Goal: Task Accomplishment & Management: Manage account settings

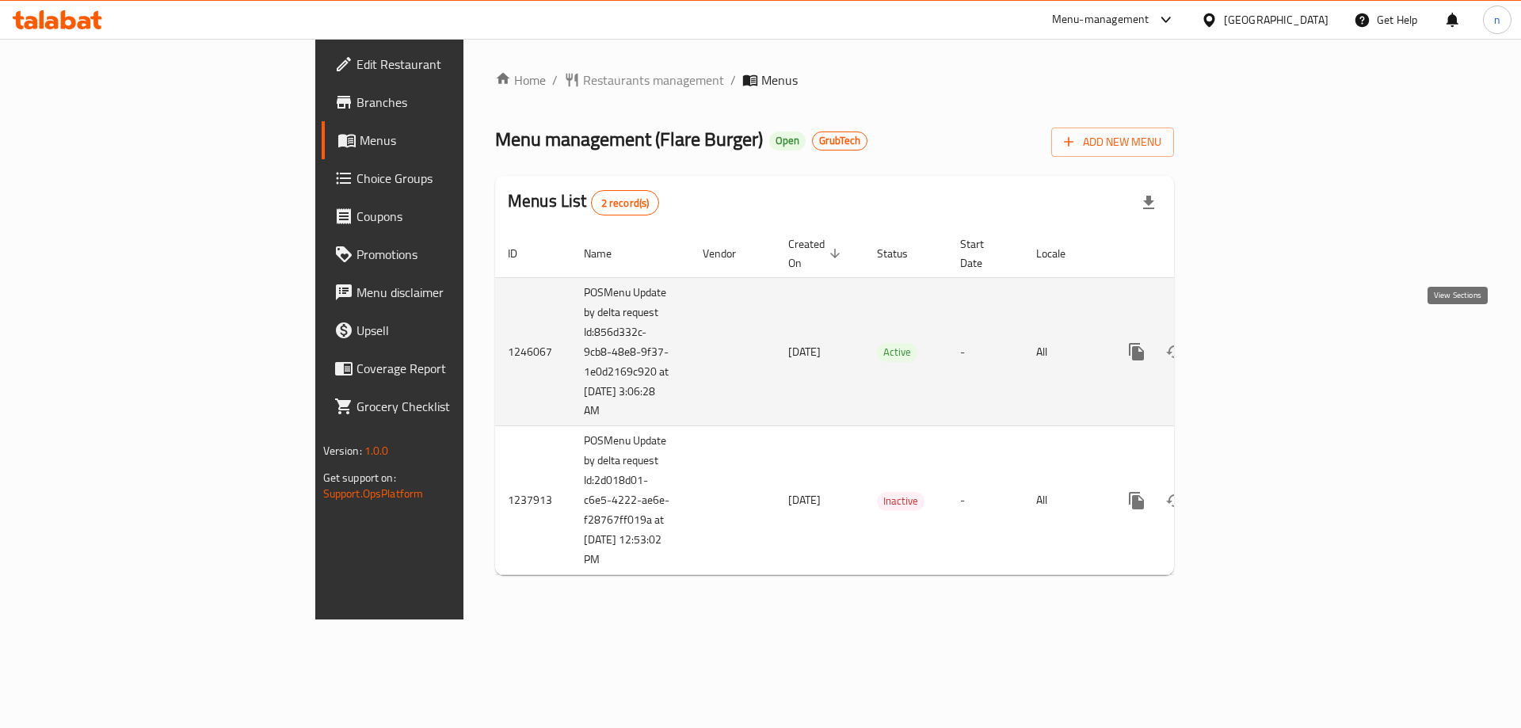
click at [1270, 336] on link "enhanced table" at bounding box center [1251, 352] width 38 height 38
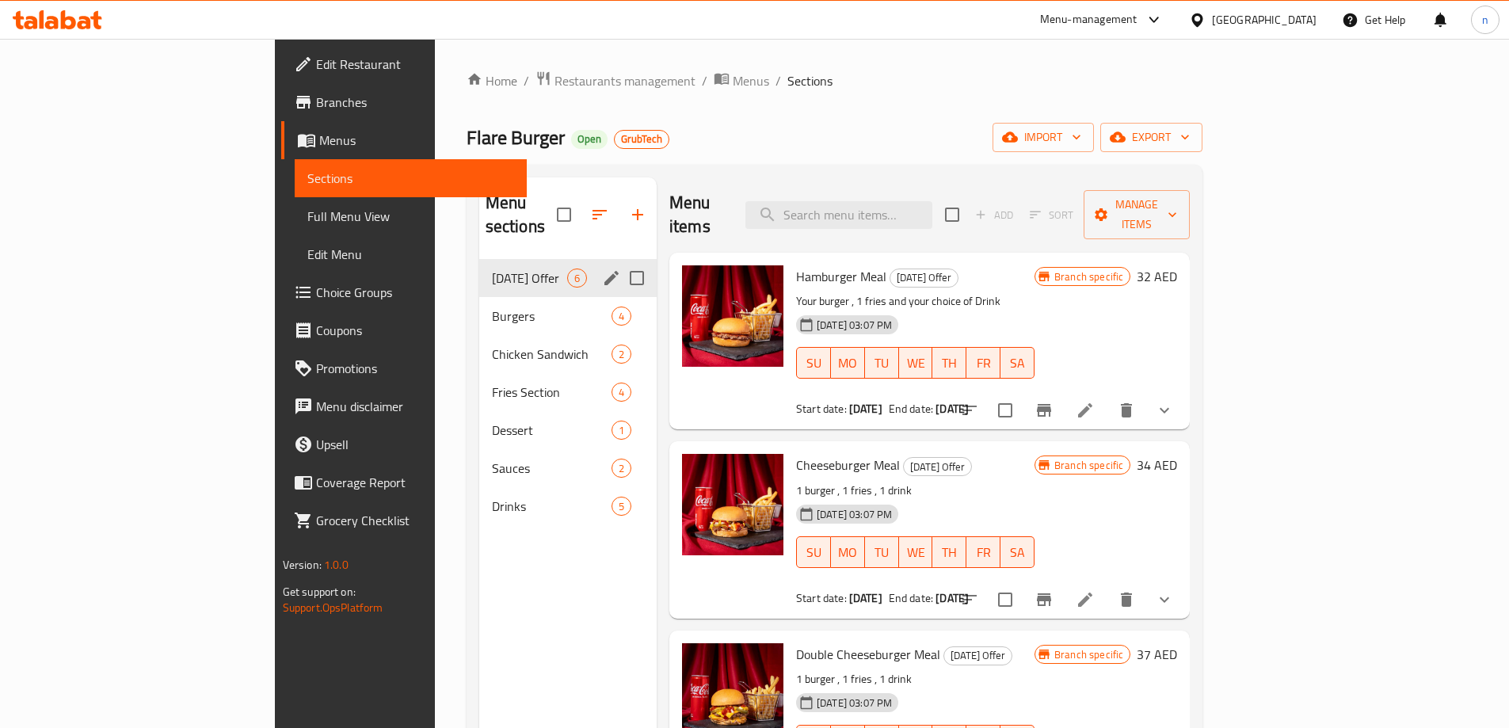
click at [492, 269] on span "[DATE] Offer" at bounding box center [529, 278] width 75 height 19
click at [479, 335] on div "Chicken Sandwich 2" at bounding box center [567, 354] width 177 height 38
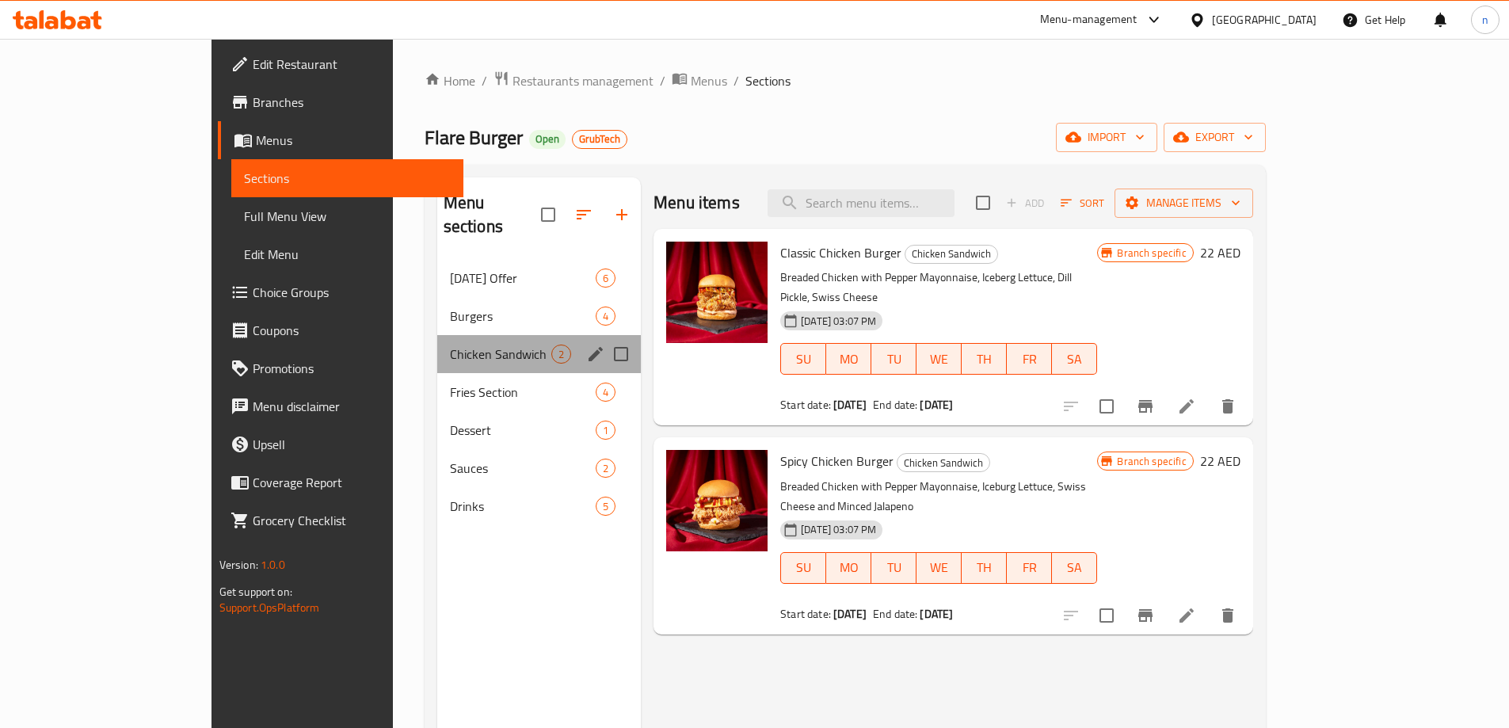
click at [437, 341] on div "Chicken Sandwich 2" at bounding box center [539, 354] width 204 height 38
click at [437, 380] on div "Fries Section 4" at bounding box center [539, 392] width 204 height 38
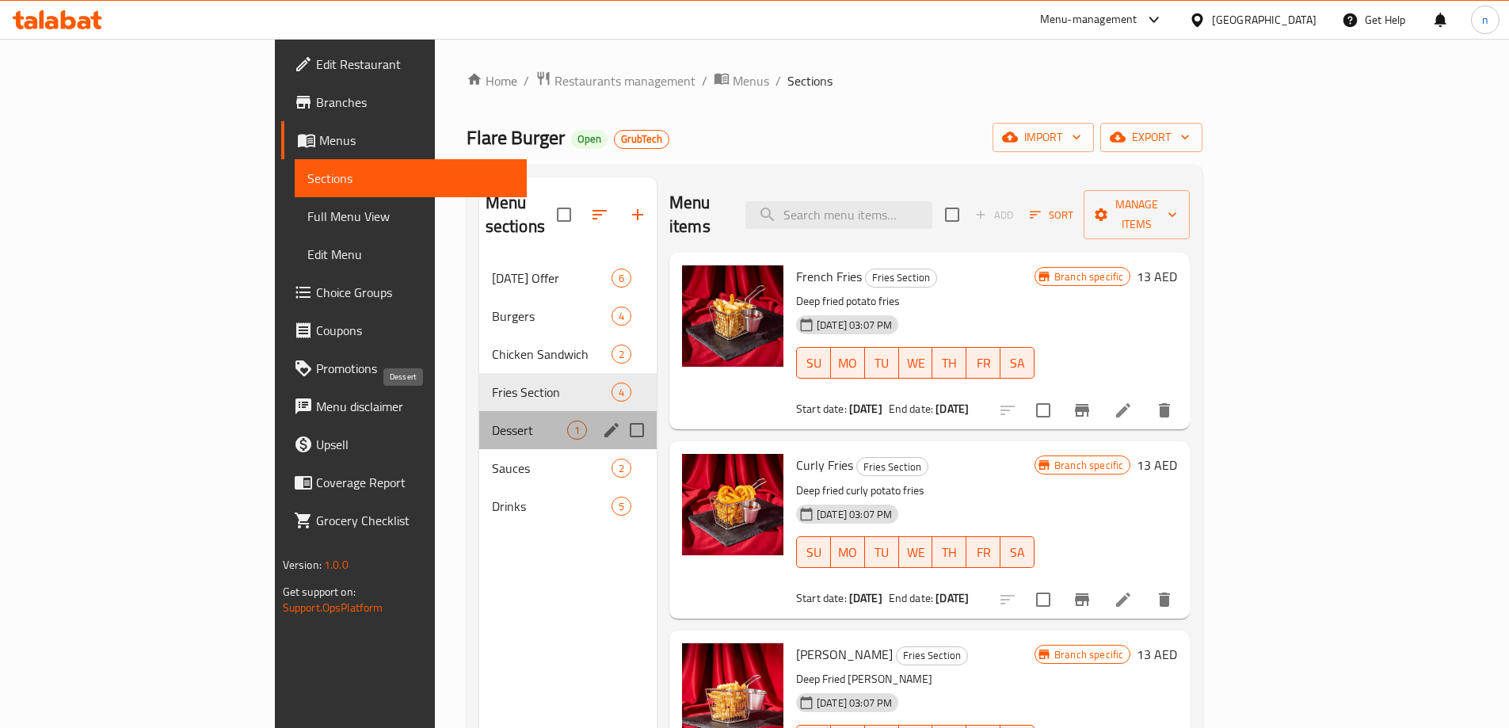
click at [492, 421] on span "Dessert" at bounding box center [529, 430] width 75 height 19
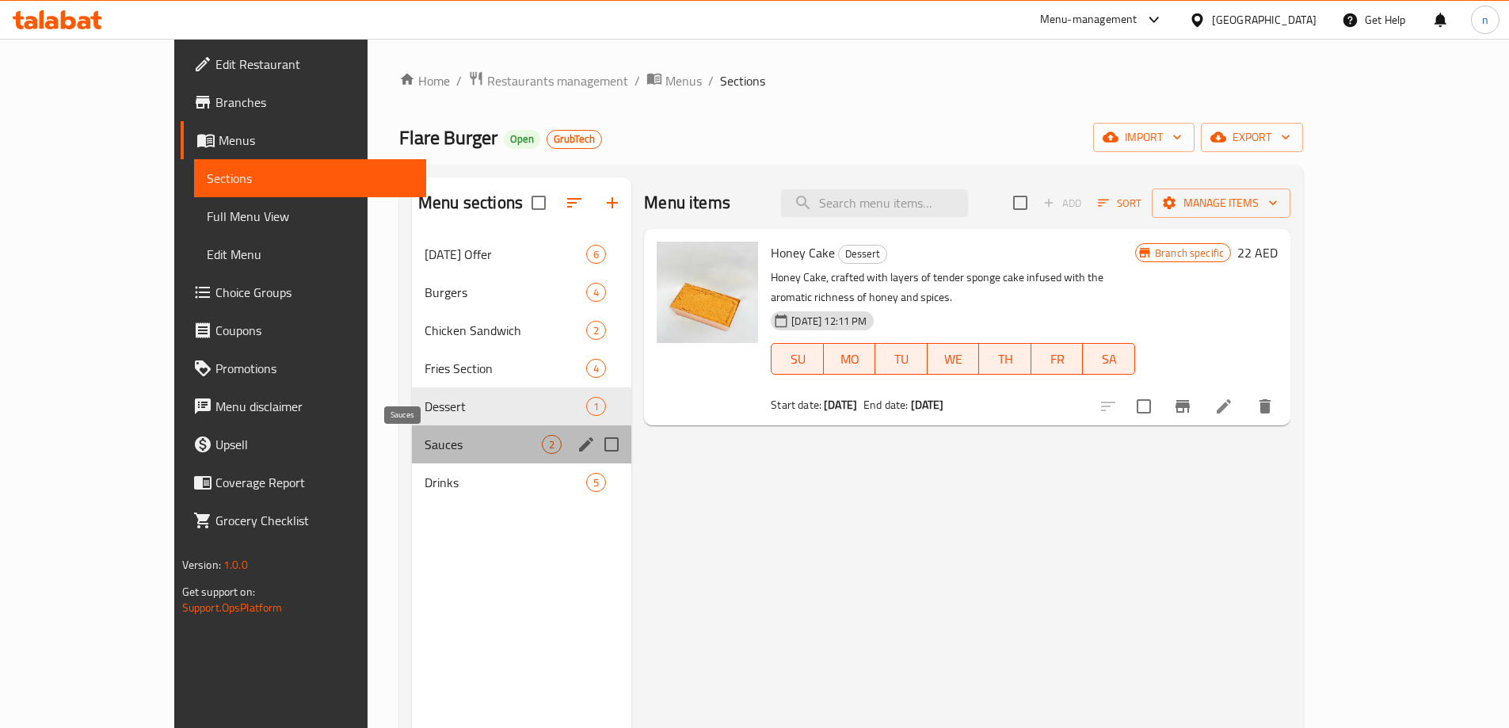
click at [425, 449] on span "Sauces" at bounding box center [483, 444] width 117 height 19
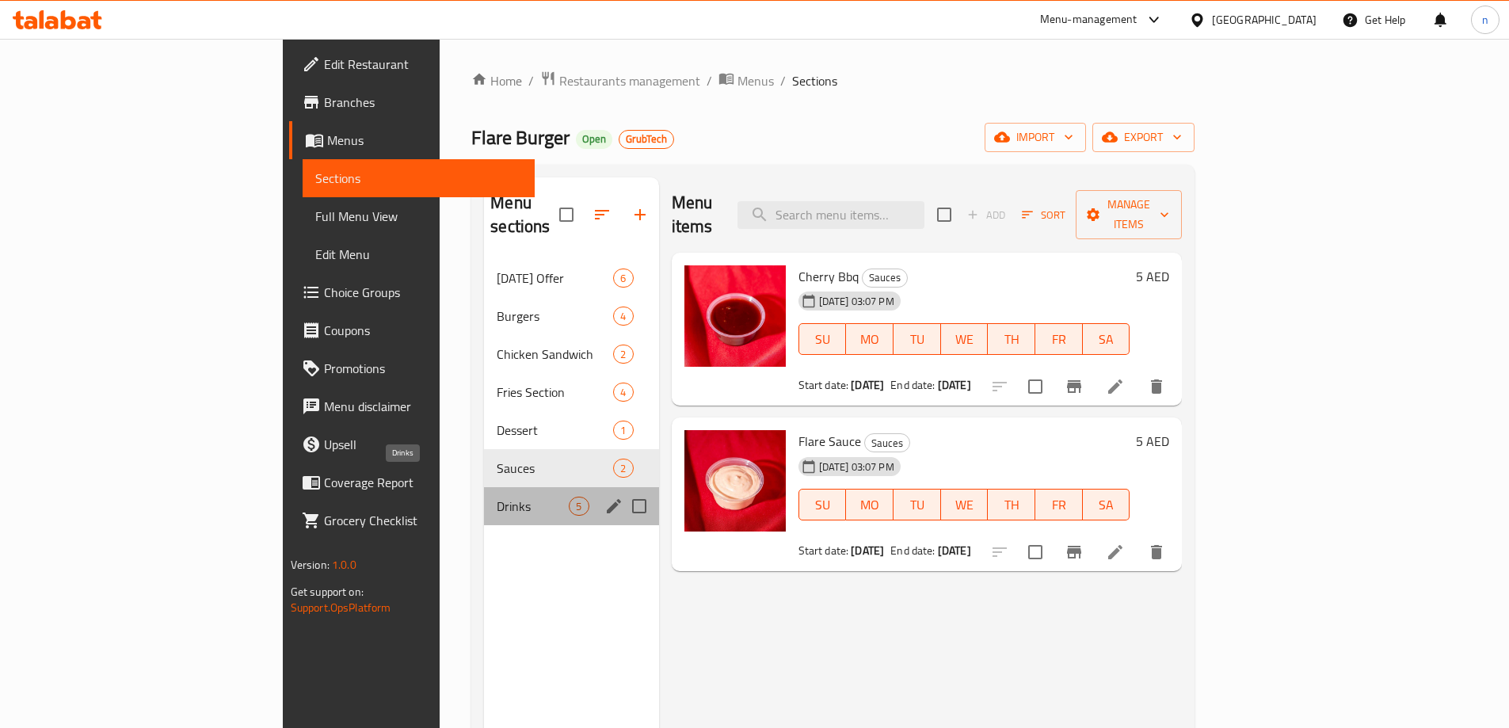
click at [497, 497] on span "Drinks" at bounding box center [533, 506] width 72 height 19
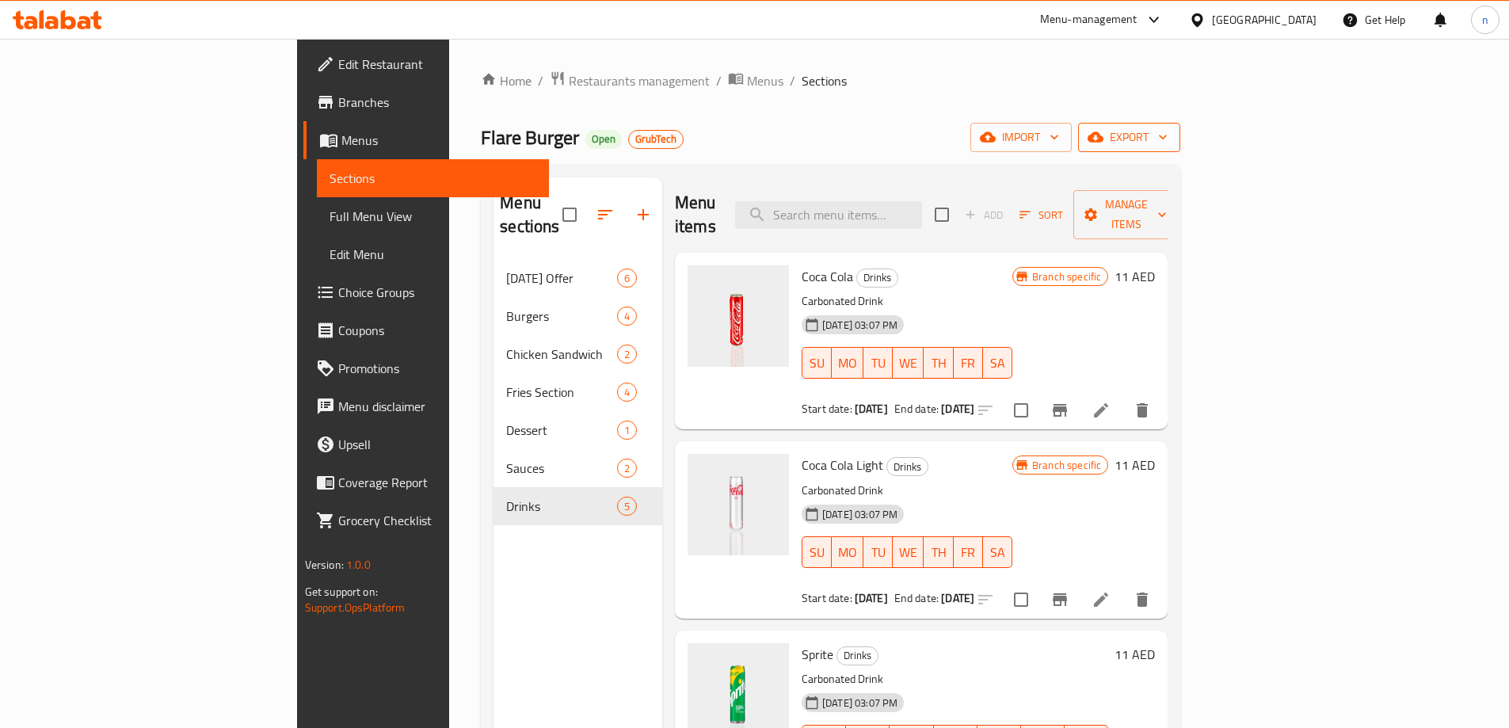
click at [1168, 130] on span "export" at bounding box center [1129, 138] width 77 height 20
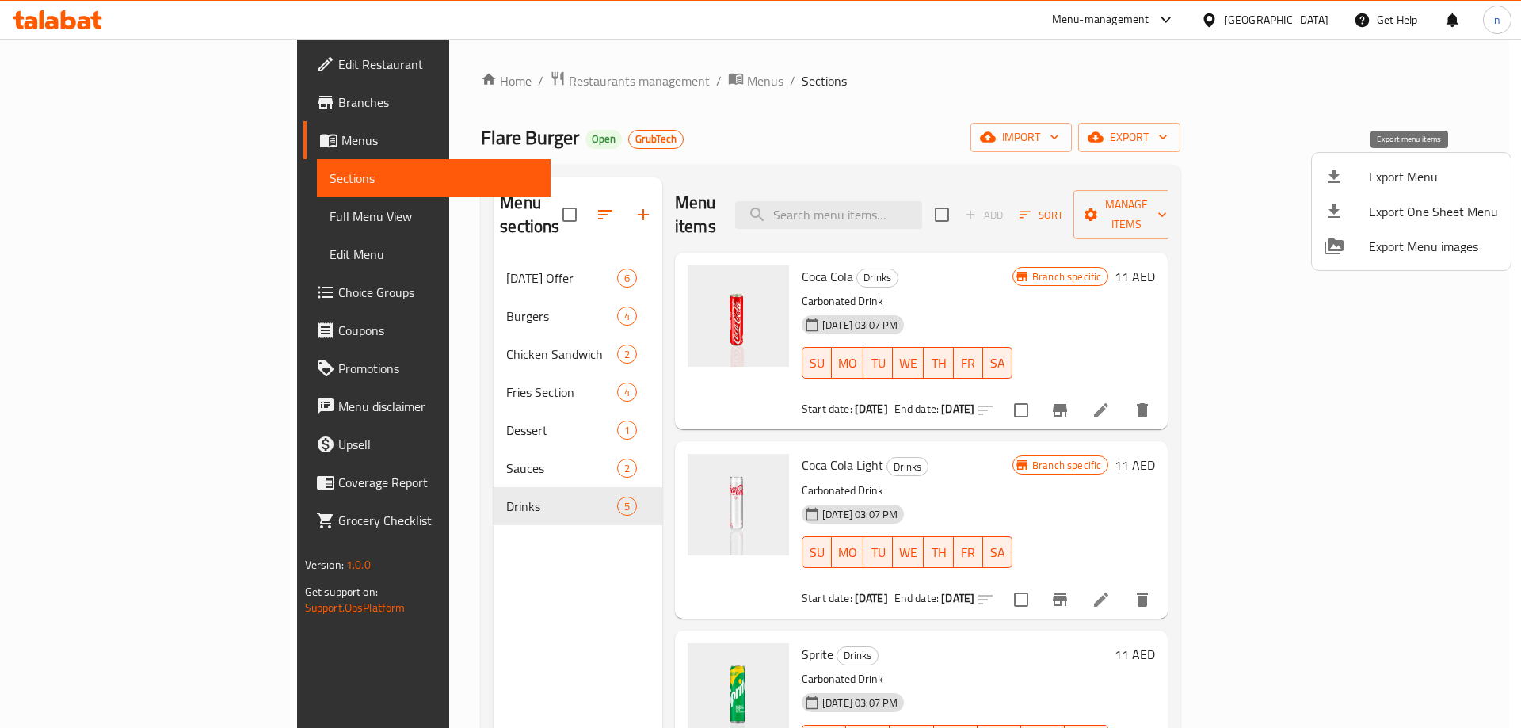
click at [1356, 177] on div at bounding box center [1347, 176] width 44 height 19
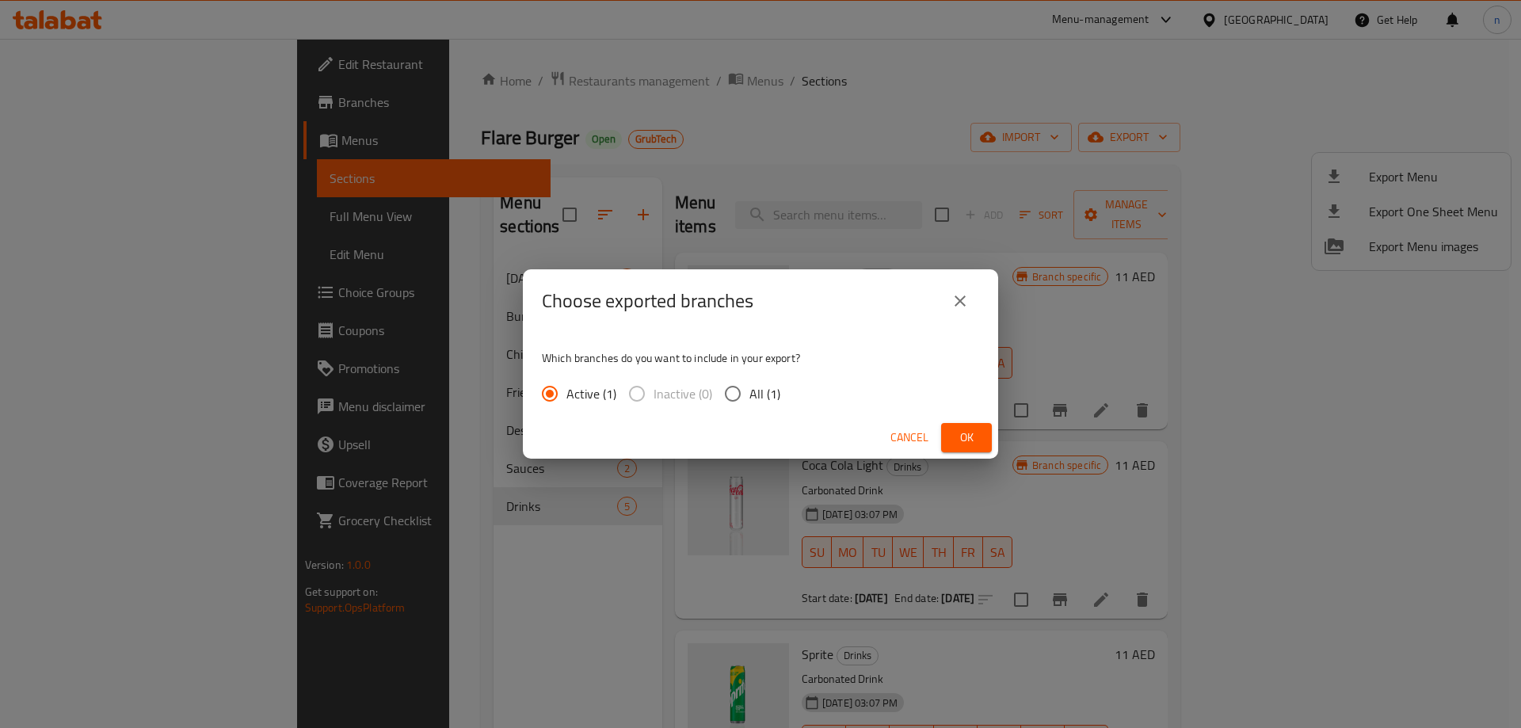
click at [731, 401] on input "All (1)" at bounding box center [732, 393] width 33 height 33
radio input "true"
click at [952, 435] on button "Ok" at bounding box center [966, 437] width 51 height 29
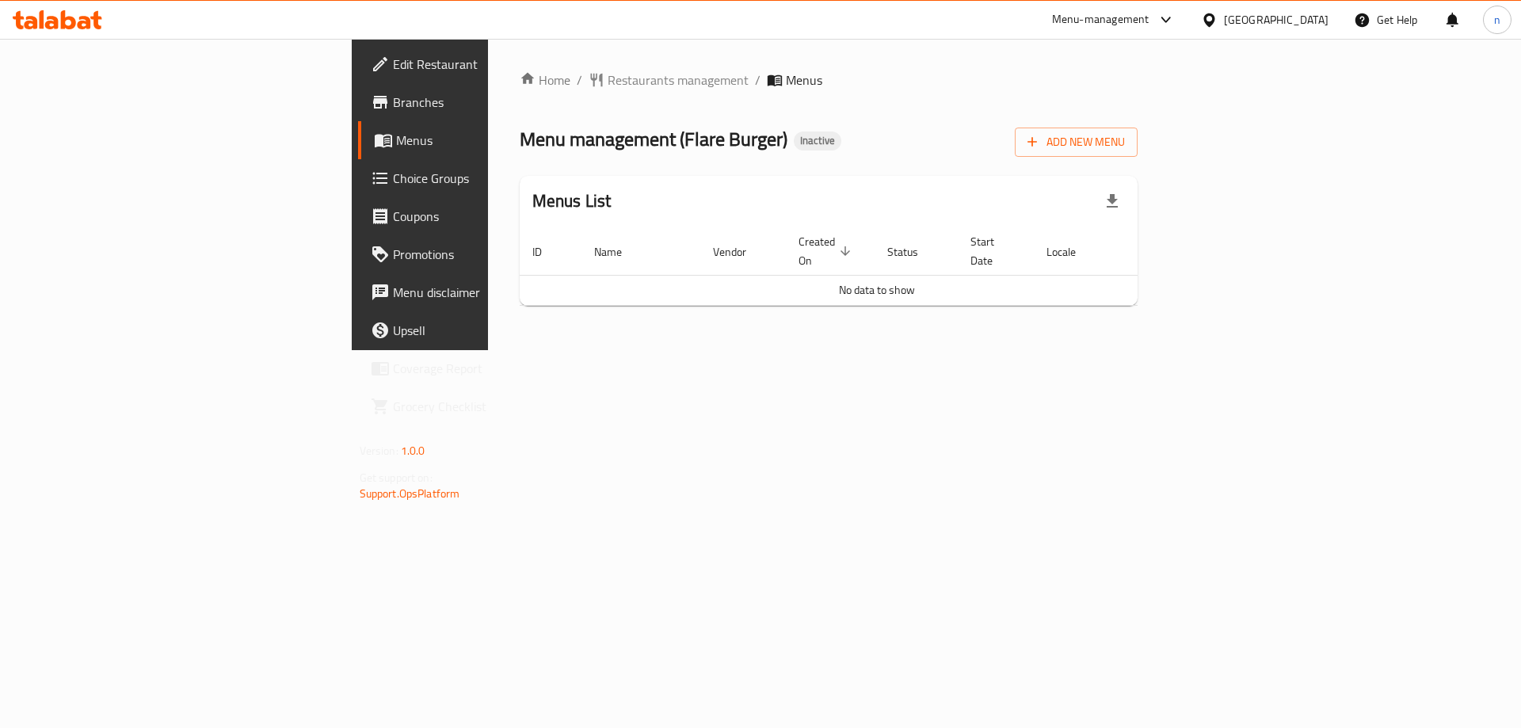
click at [393, 94] on span "Branches" at bounding box center [493, 102] width 200 height 19
click at [1139, 112] on div "Home / Restaurants management / Menus Menu management ( Flare Burger ) Inactive…" at bounding box center [829, 195] width 619 height 248
click at [1125, 138] on span "Add New Menu" at bounding box center [1076, 142] width 97 height 20
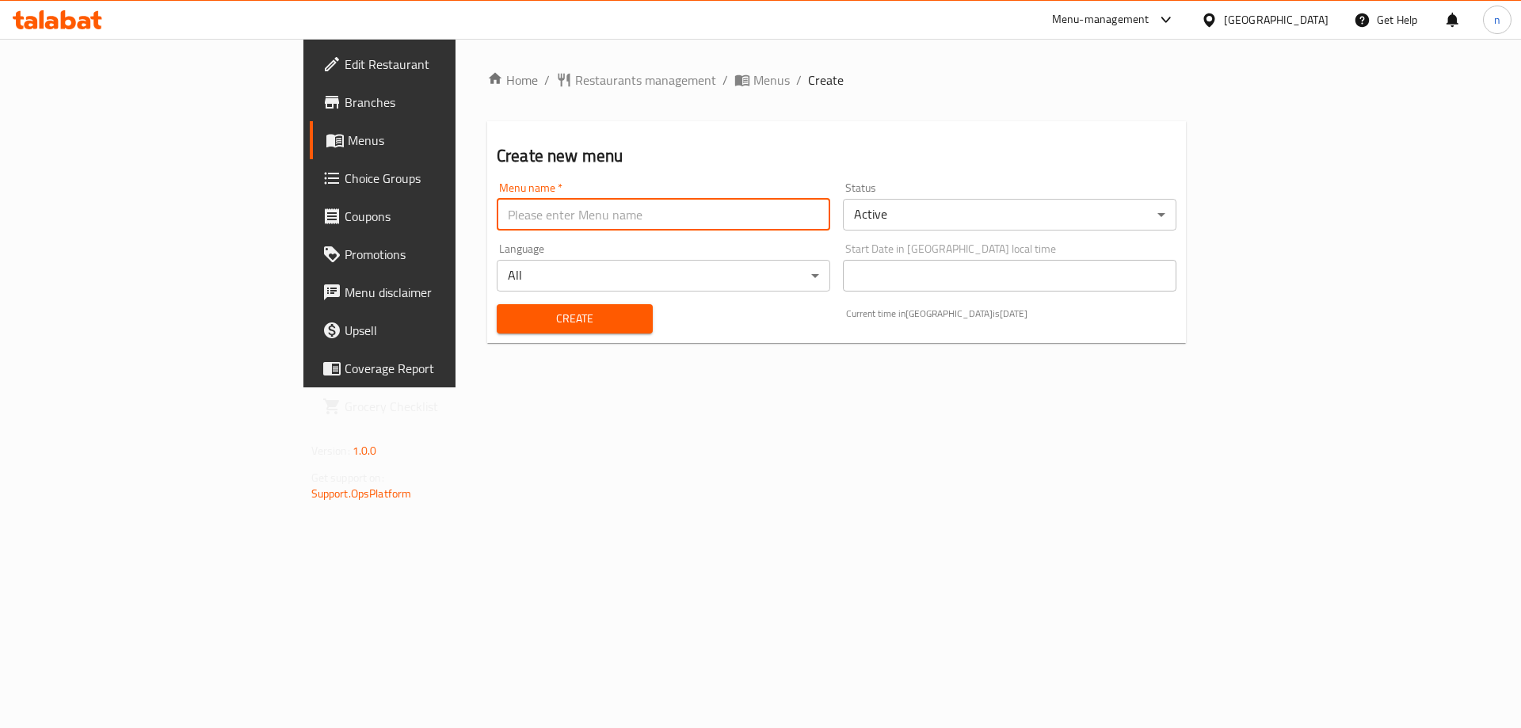
click at [529, 218] on input "text" at bounding box center [664, 215] width 334 height 32
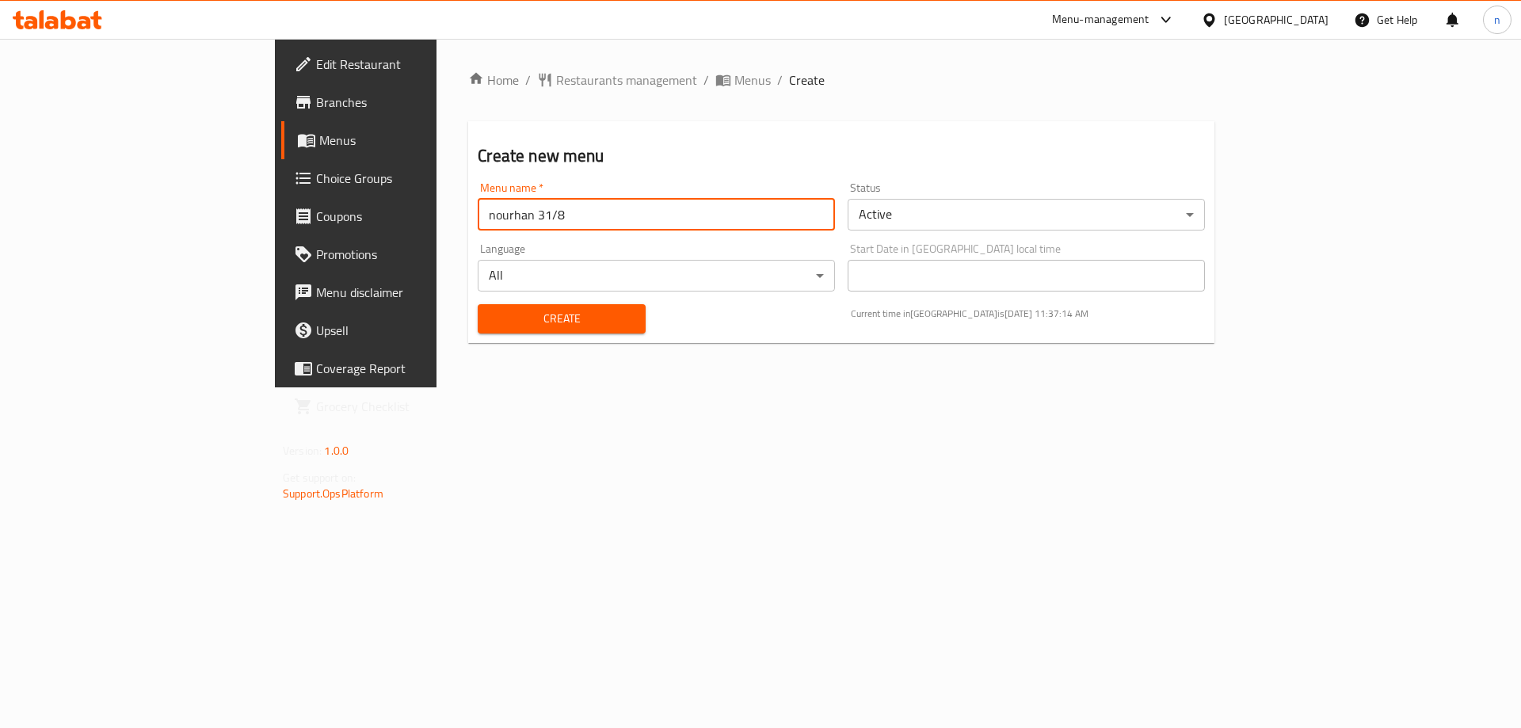
click at [478, 208] on input "nourhan 31/8" at bounding box center [656, 215] width 357 height 32
click at [478, 215] on input "nourhan 31/8" at bounding box center [656, 215] width 357 height 32
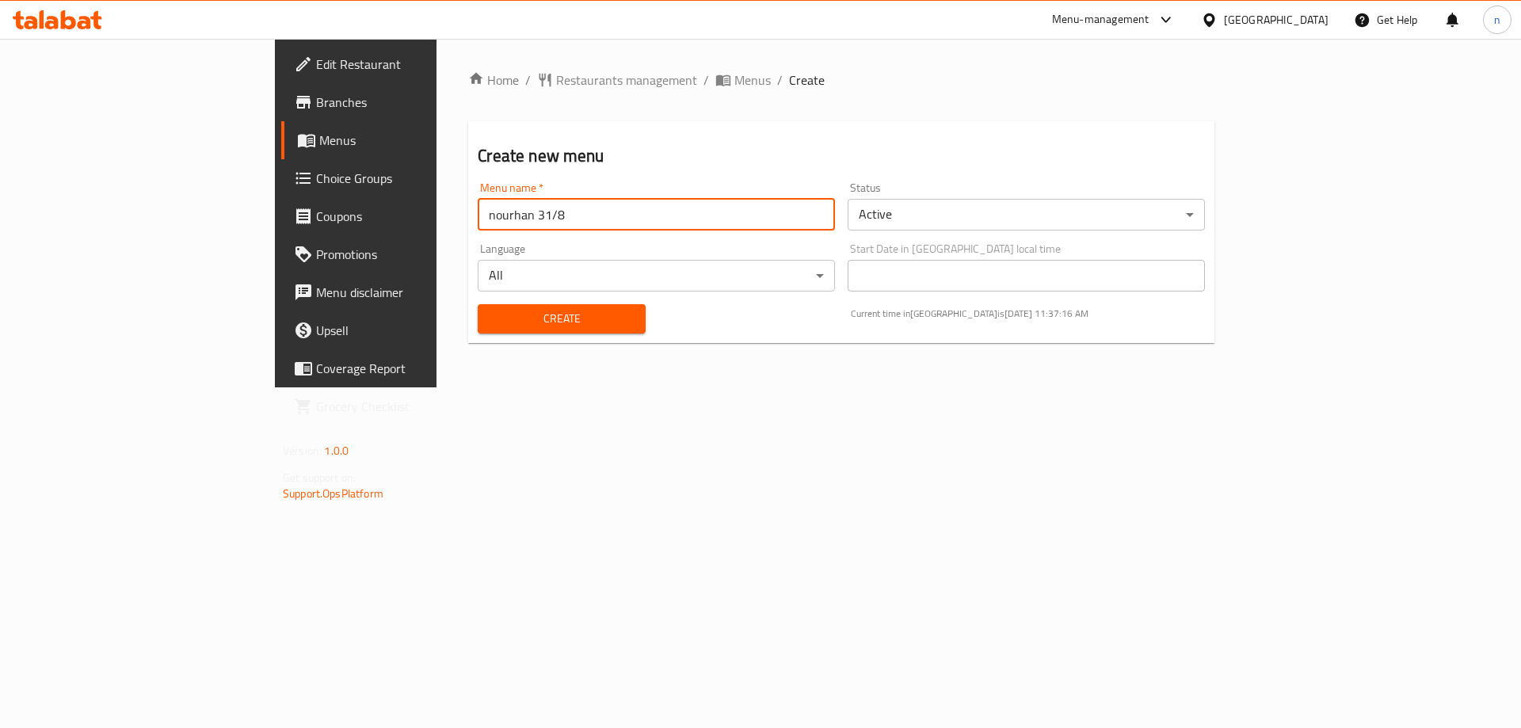
drag, startPoint x: 390, startPoint y: 211, endPoint x: 371, endPoint y: 215, distance: 19.4
click at [478, 211] on input "nourhan 31/8" at bounding box center [656, 215] width 357 height 32
click at [478, 215] on input "nourhan 31/8" at bounding box center [656, 215] width 357 height 32
click at [478, 208] on input "nourhan 31/8" at bounding box center [656, 215] width 357 height 32
type input "nourhan 3/9"
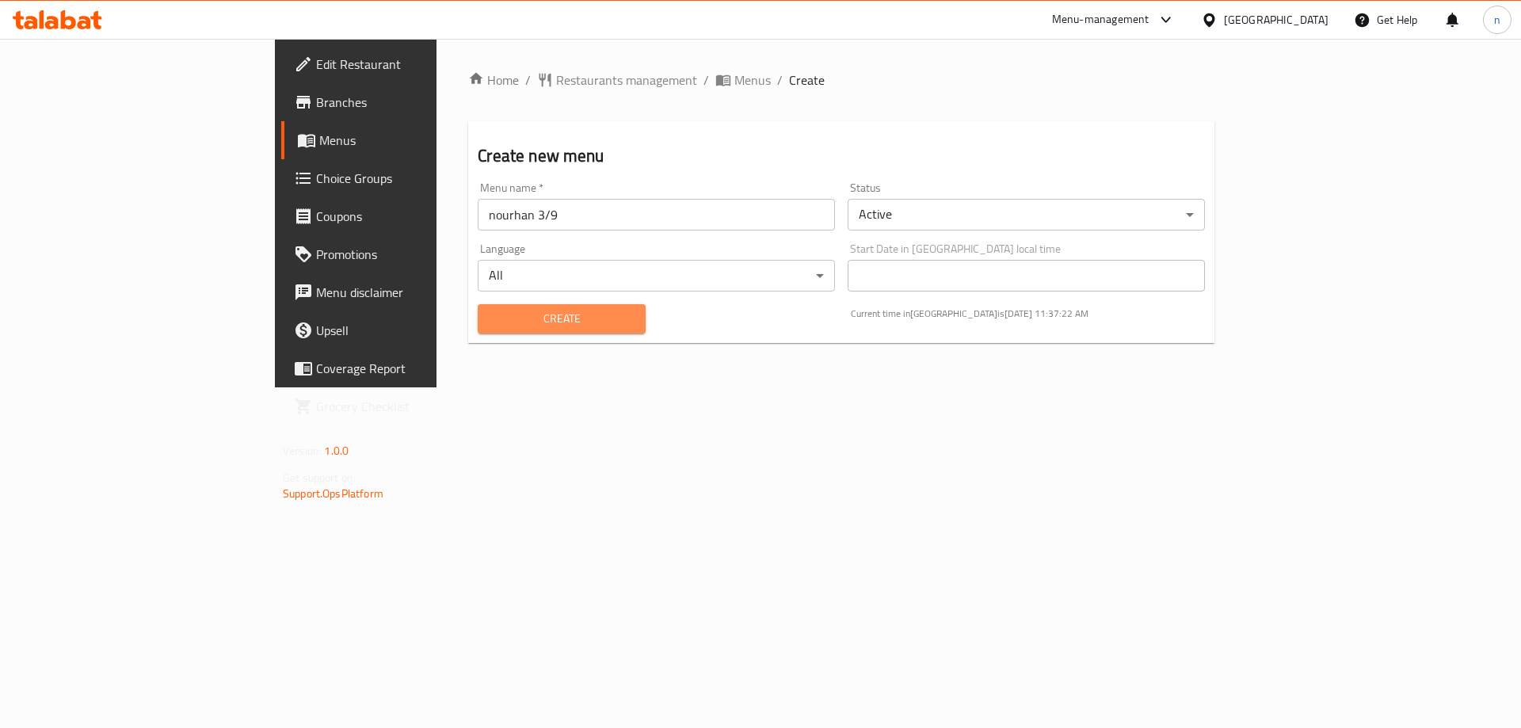
click at [490, 315] on span "Create" at bounding box center [561, 319] width 142 height 20
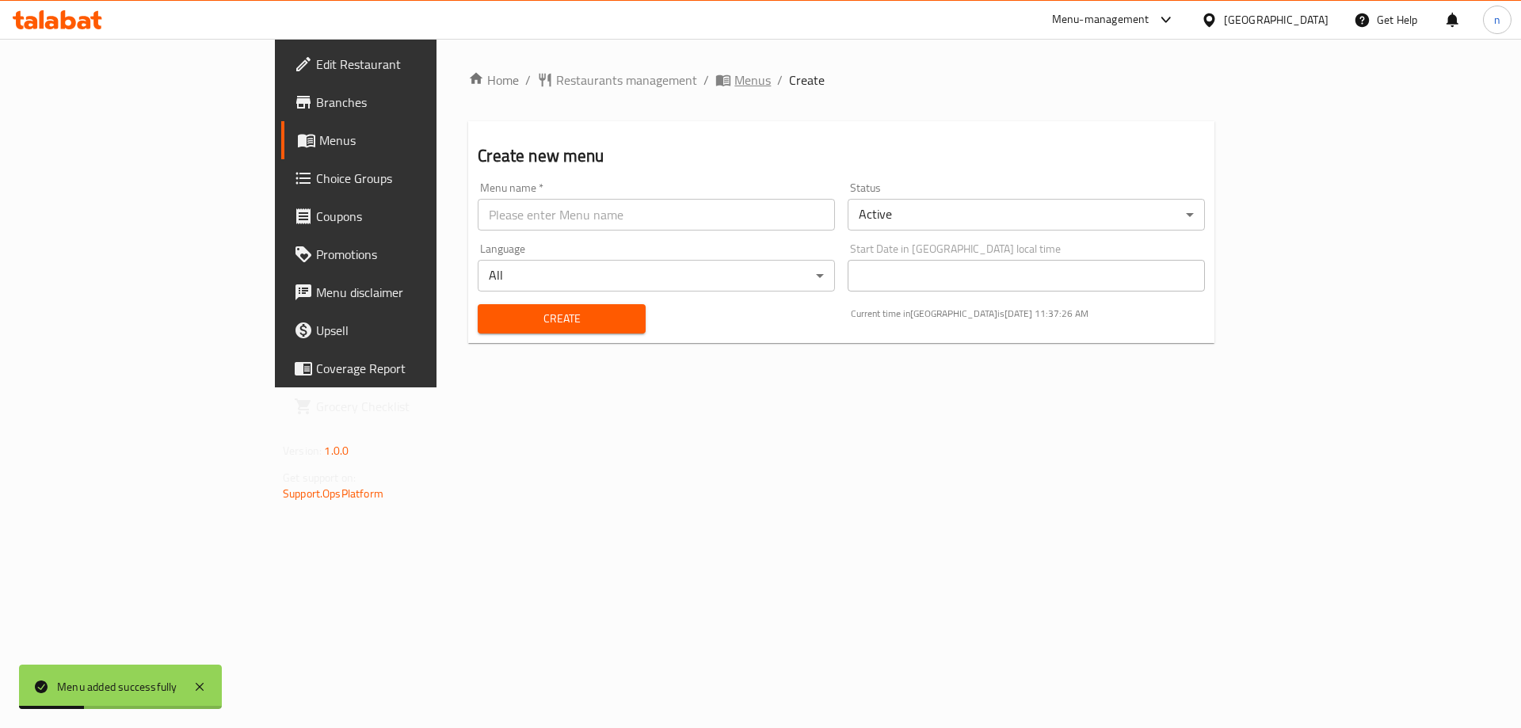
click at [734, 83] on span "Menus" at bounding box center [752, 80] width 36 height 19
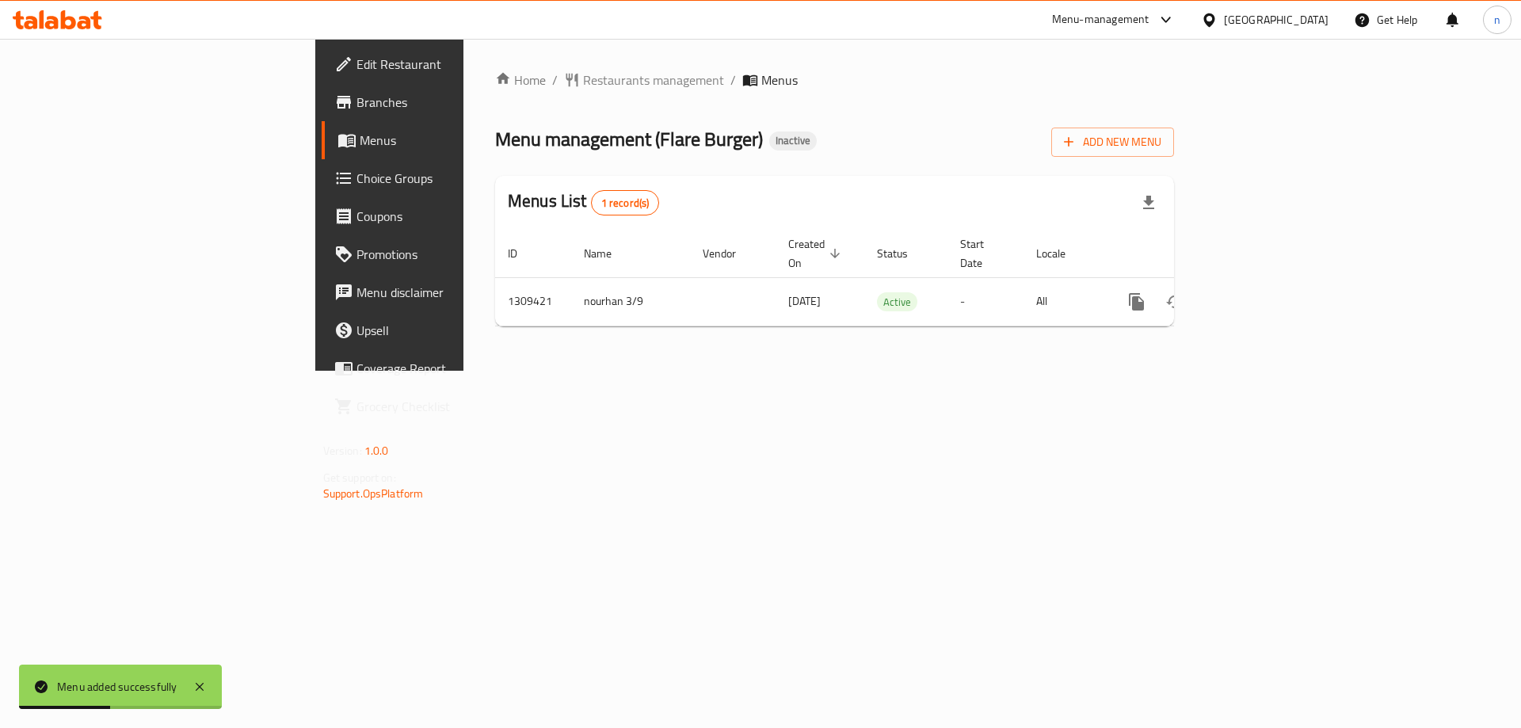
click at [1174, 126] on div "Add New Menu" at bounding box center [1112, 139] width 123 height 36
click at [1162, 141] on span "Add New Menu" at bounding box center [1112, 142] width 97 height 20
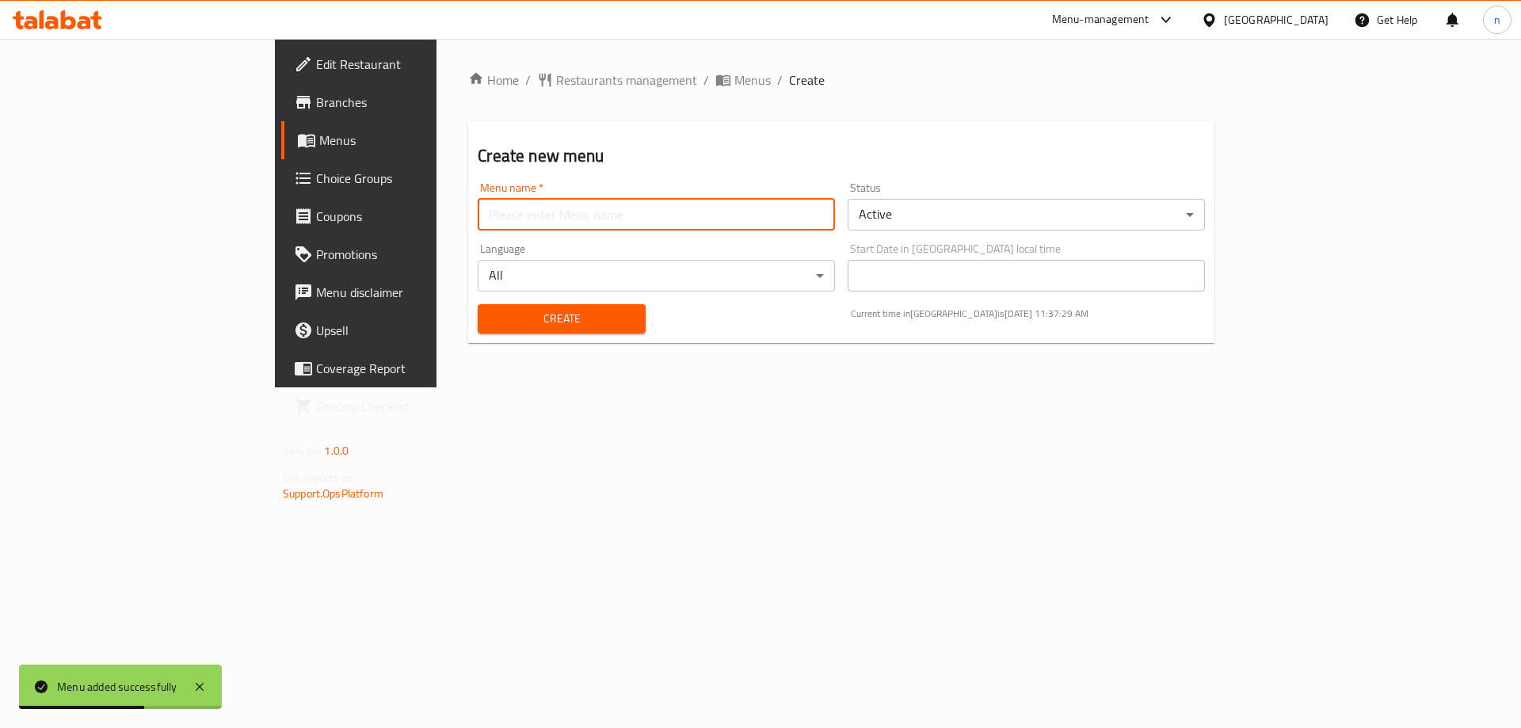
click at [593, 208] on input "text" at bounding box center [656, 215] width 357 height 32
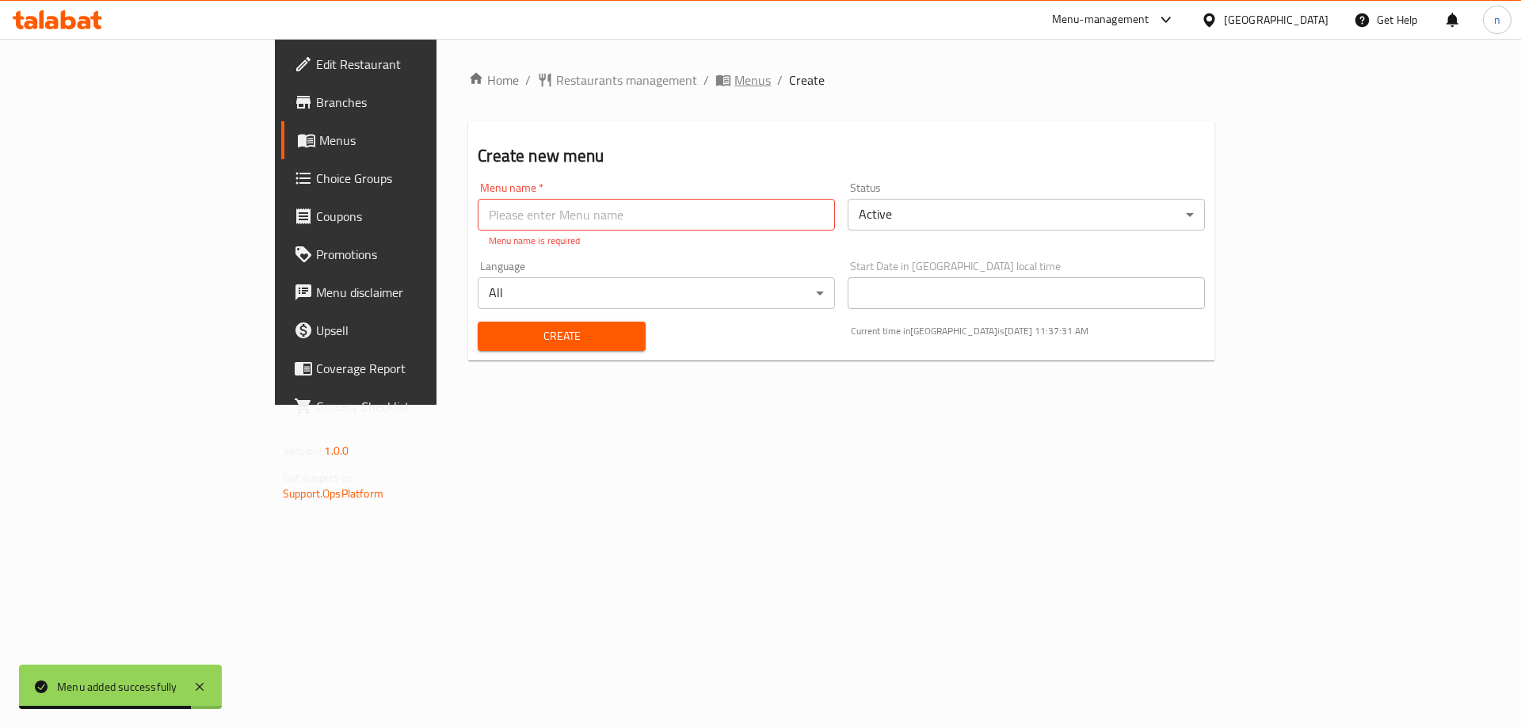
click at [734, 78] on span "Menus" at bounding box center [752, 80] width 36 height 19
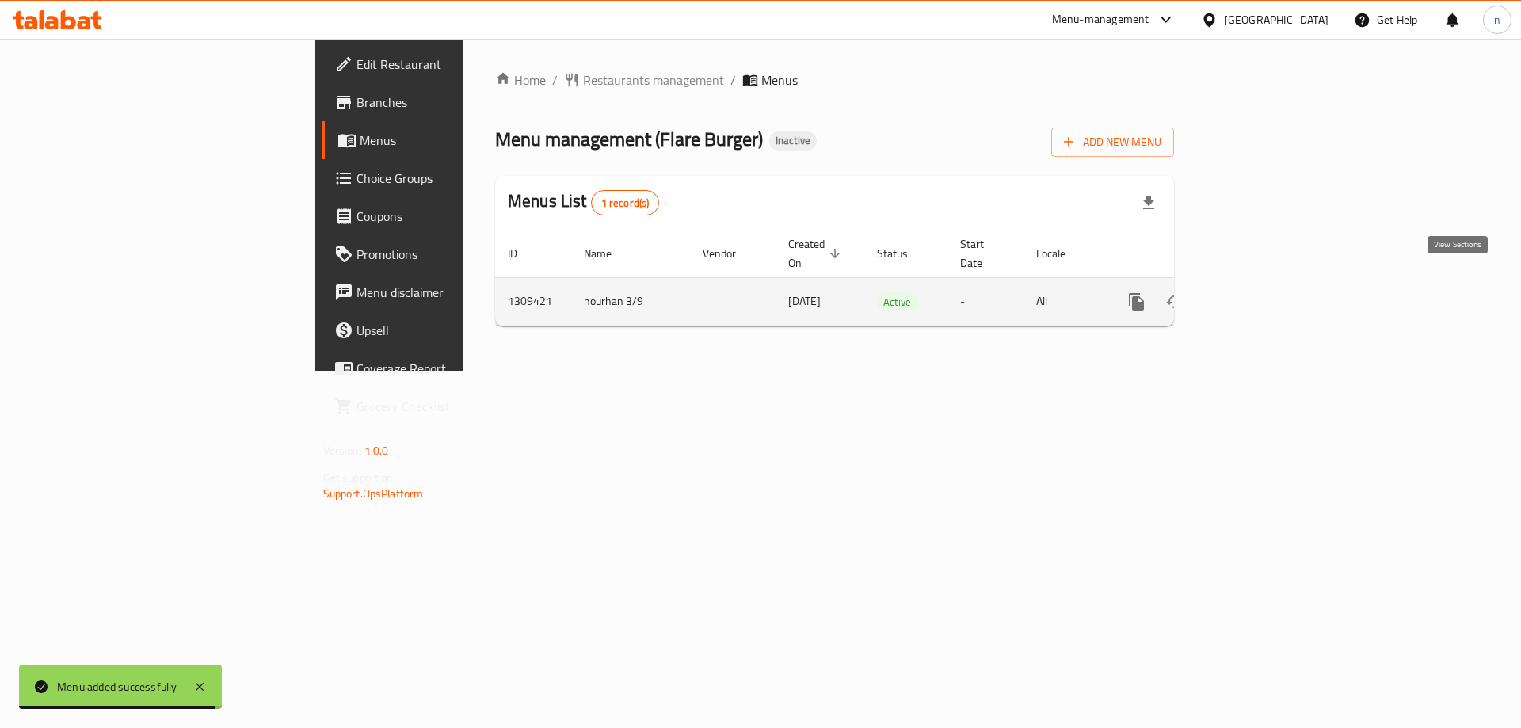
click at [1270, 290] on link "enhanced table" at bounding box center [1251, 302] width 38 height 38
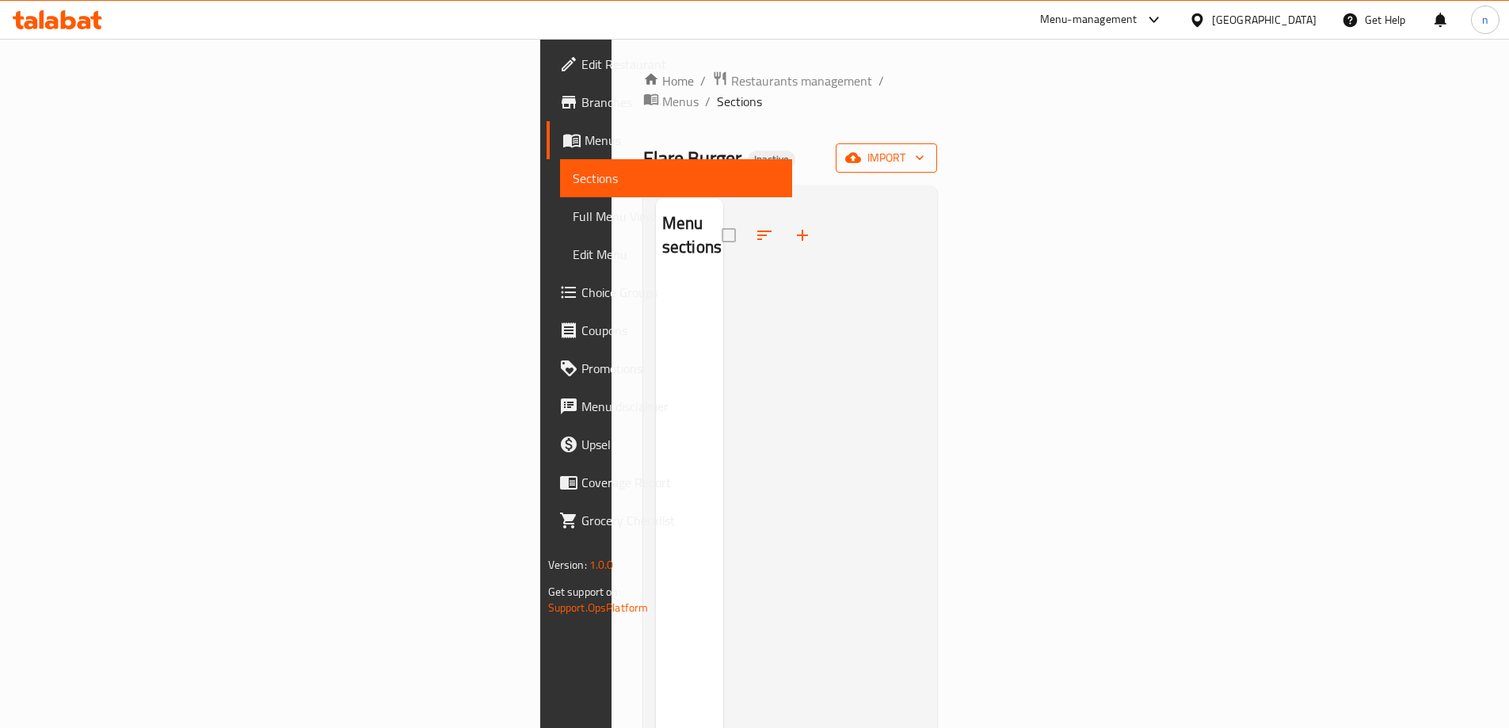
click at [861, 150] on icon "button" at bounding box center [853, 158] width 16 height 16
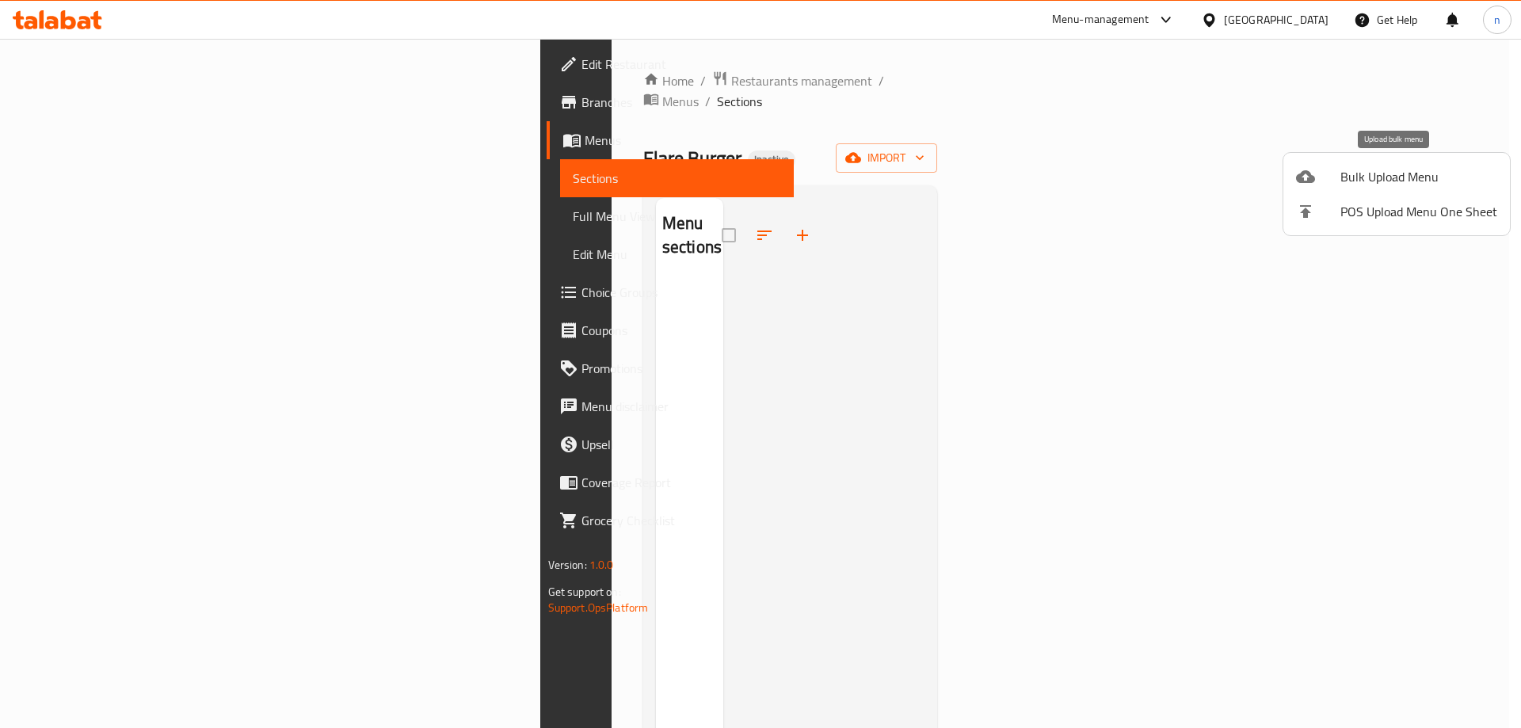
click at [1310, 165] on li "Bulk Upload Menu" at bounding box center [1397, 176] width 227 height 35
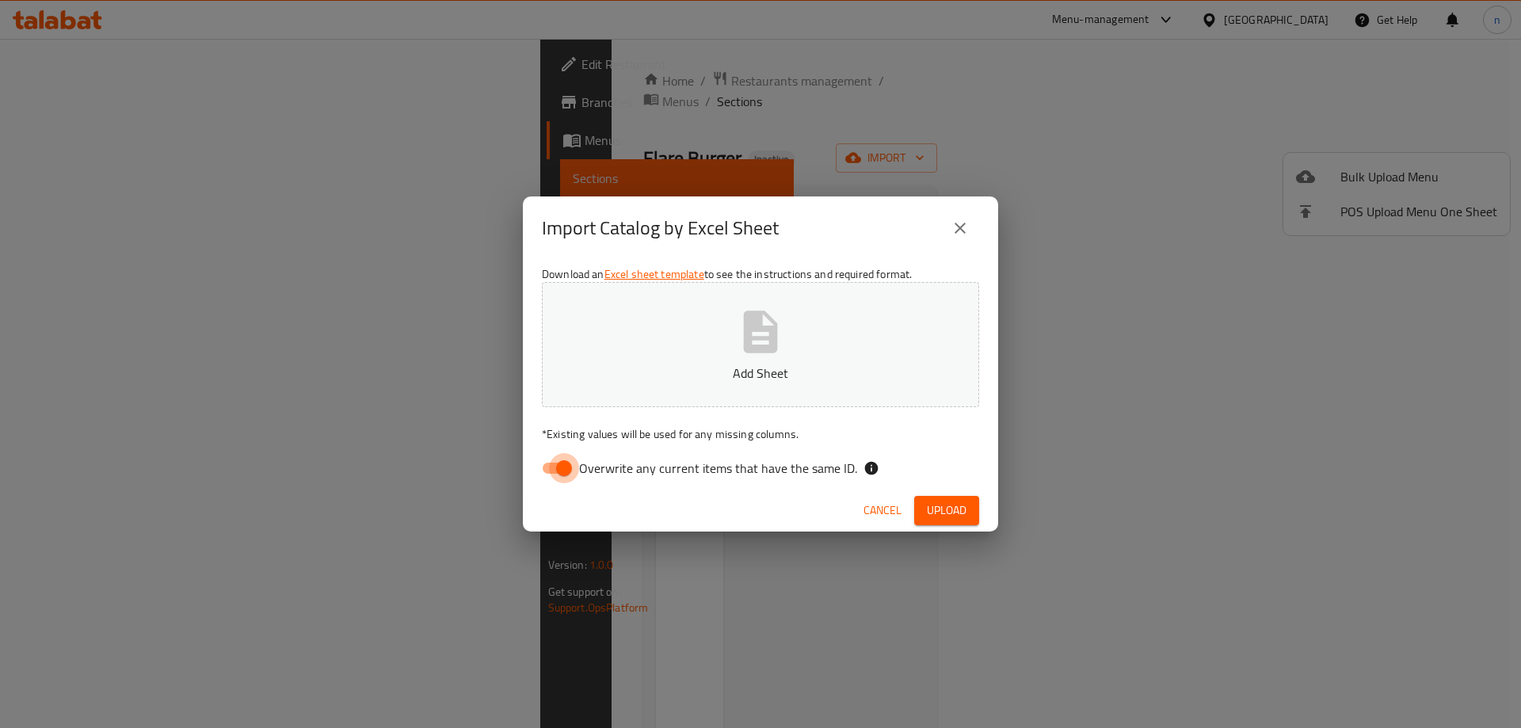
click at [558, 464] on input "Overwrite any current items that have the same ID." at bounding box center [564, 468] width 90 height 30
checkbox input "false"
click at [646, 358] on button "Add Sheet" at bounding box center [760, 344] width 437 height 125
click at [936, 486] on div "Download an Excel sheet template to see the instructions and required format. F…" at bounding box center [760, 375] width 475 height 230
click at [942, 509] on span "Upload" at bounding box center [947, 511] width 40 height 20
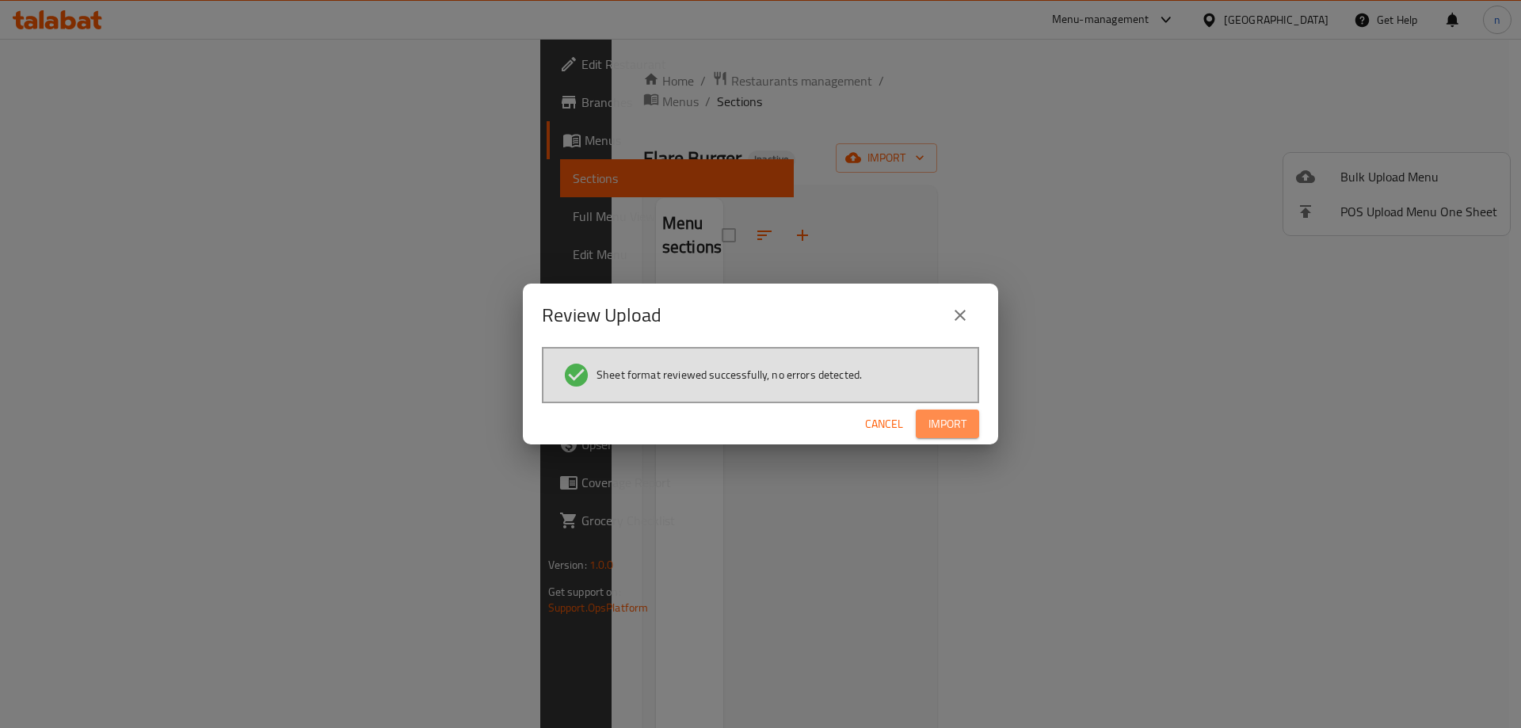
click at [950, 414] on span "Import" at bounding box center [948, 424] width 38 height 20
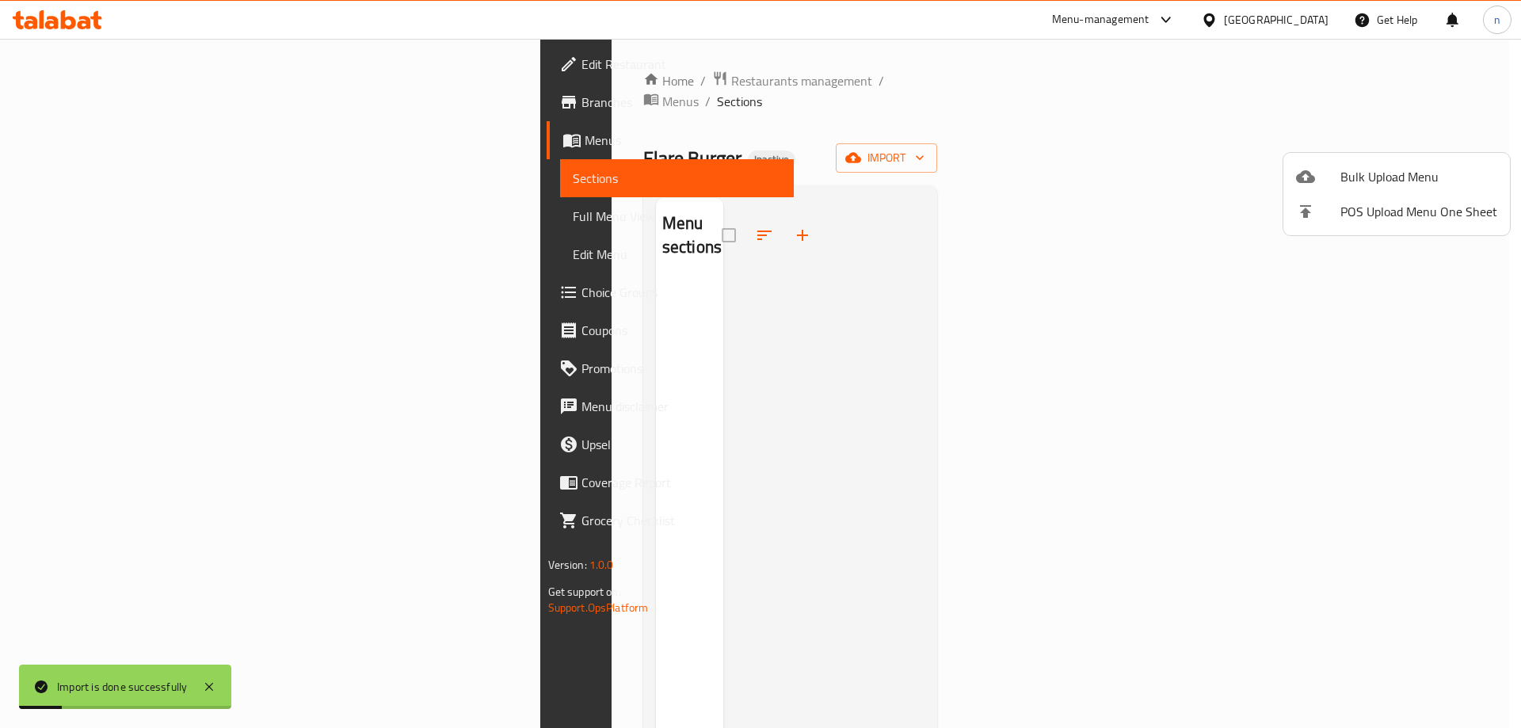
click at [1216, 128] on div at bounding box center [760, 364] width 1521 height 728
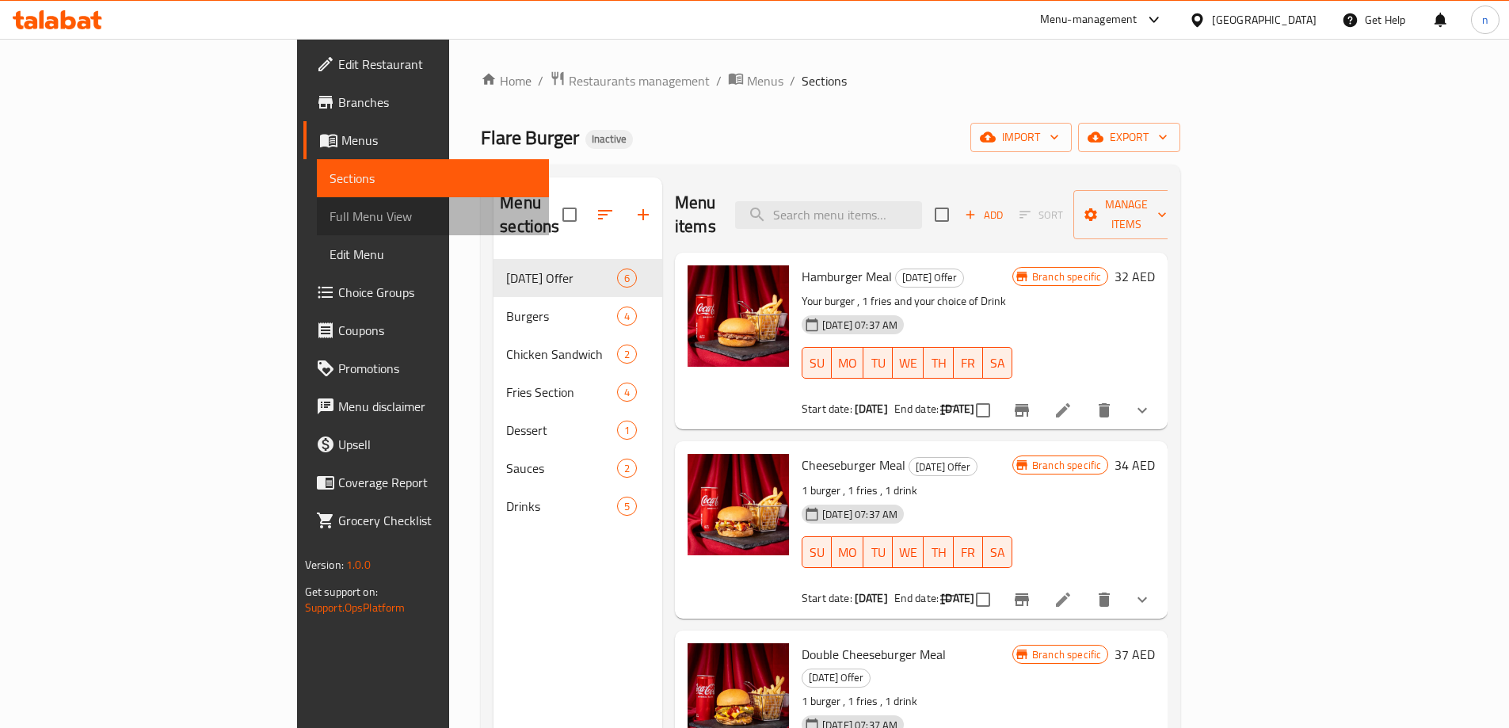
click at [330, 224] on span "Full Menu View" at bounding box center [433, 216] width 207 height 19
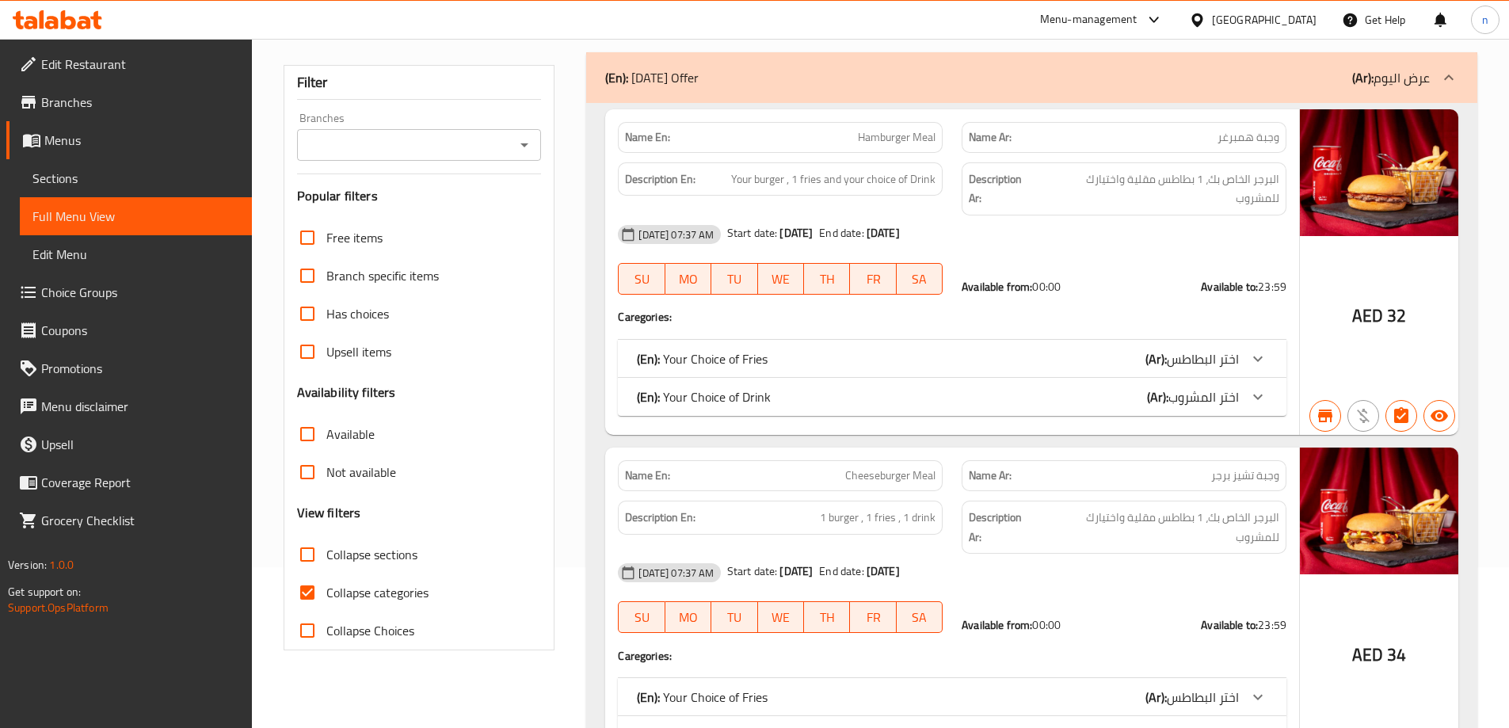
scroll to position [396, 0]
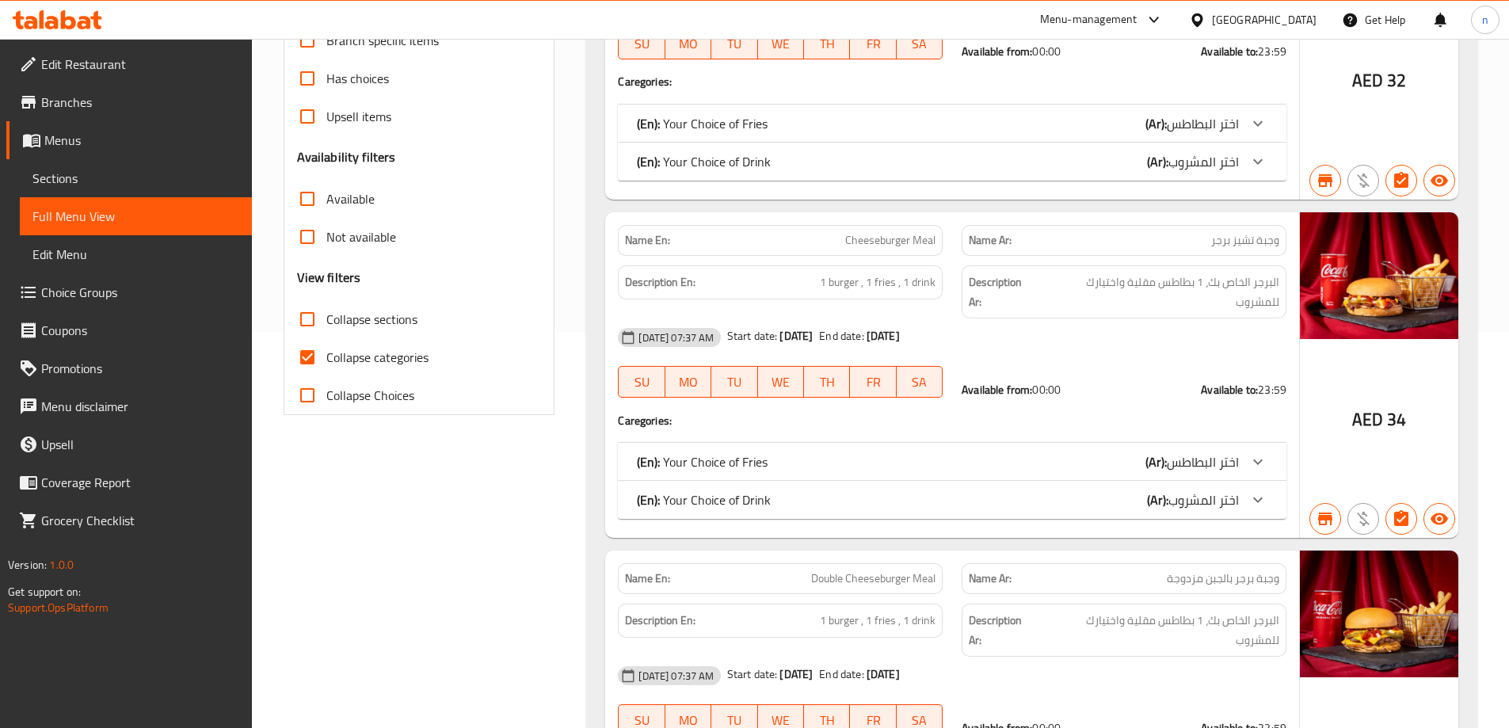
click at [313, 355] on input "Collapse categories" at bounding box center [307, 357] width 38 height 38
checkbox input "false"
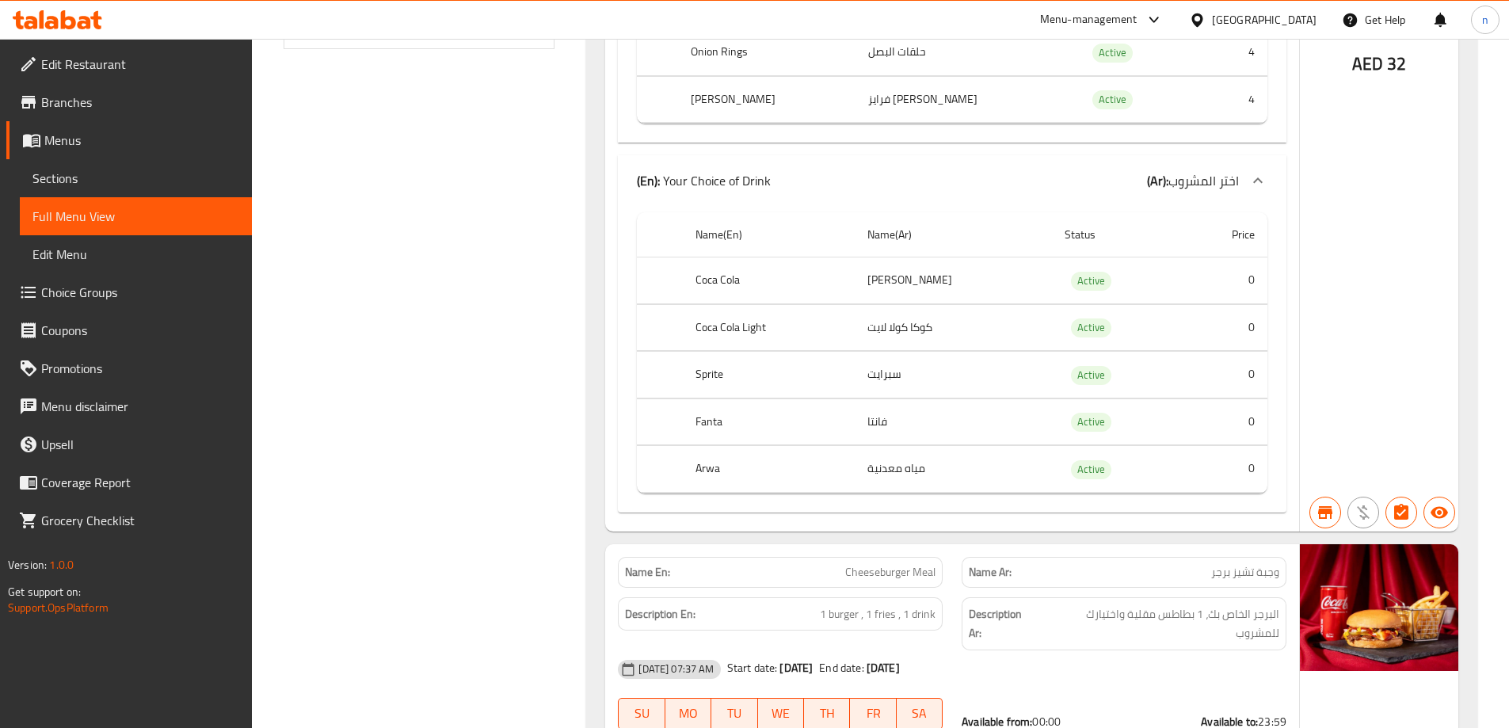
scroll to position [0, 0]
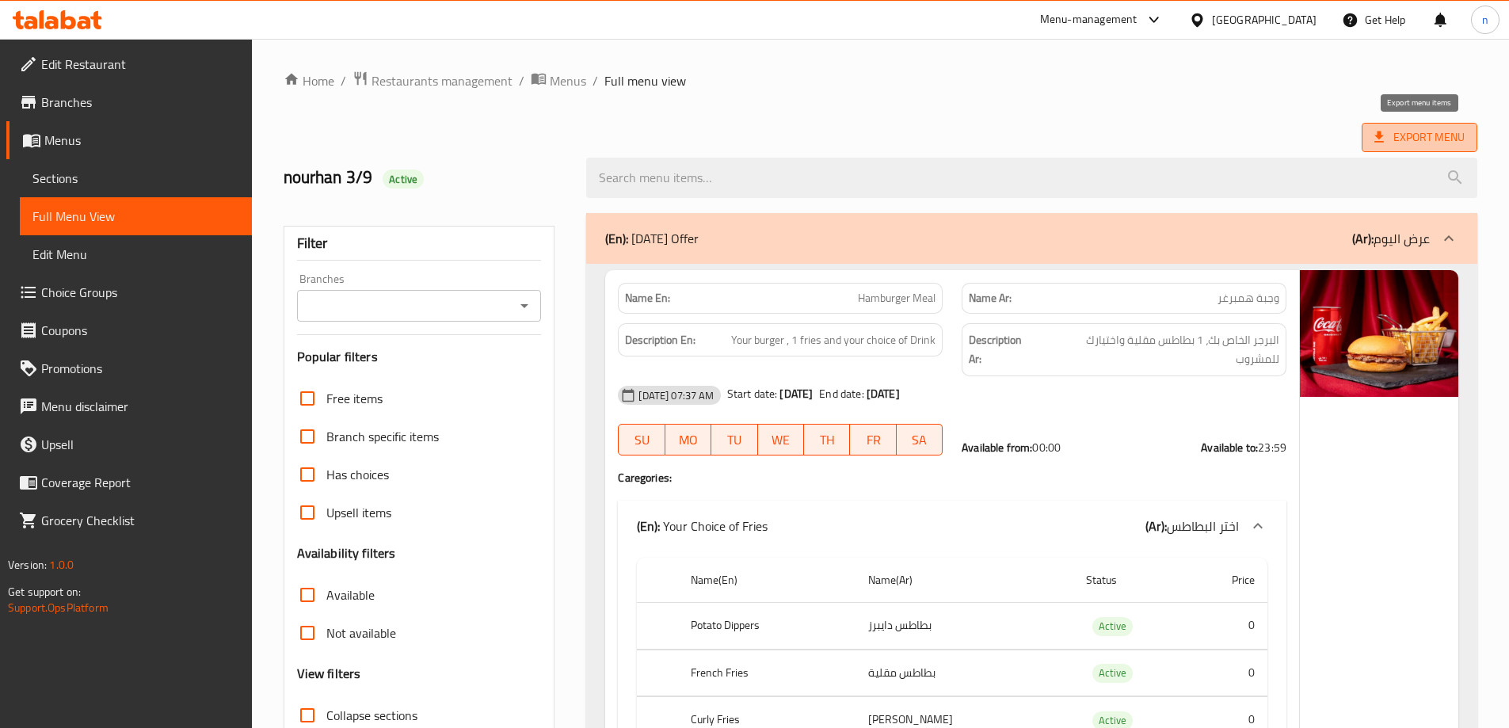
click at [1429, 132] on span "Export Menu" at bounding box center [1420, 138] width 90 height 20
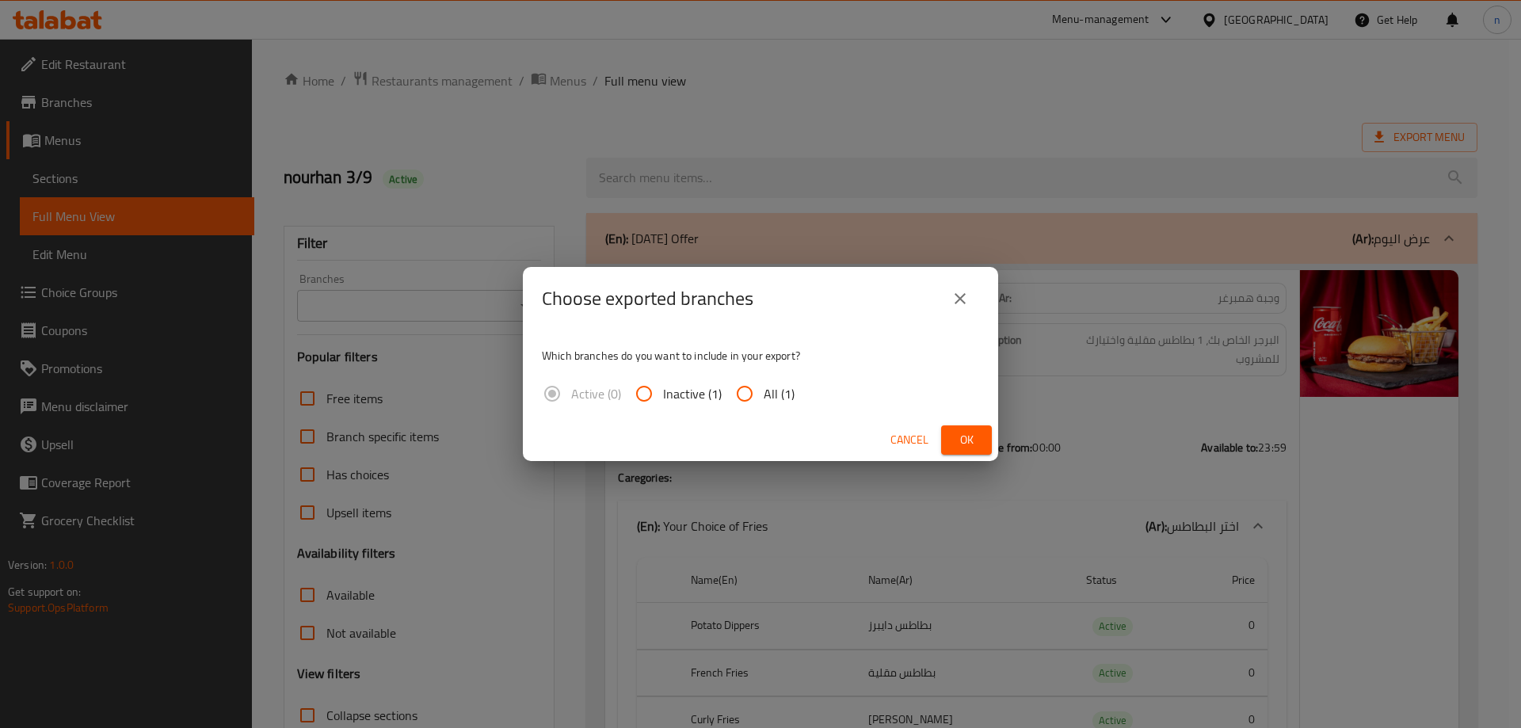
drag, startPoint x: 738, startPoint y: 391, endPoint x: 879, endPoint y: 443, distance: 150.1
click at [741, 396] on input "All (1)" at bounding box center [745, 394] width 38 height 38
radio input "true"
click at [948, 440] on button "Ok" at bounding box center [966, 439] width 51 height 29
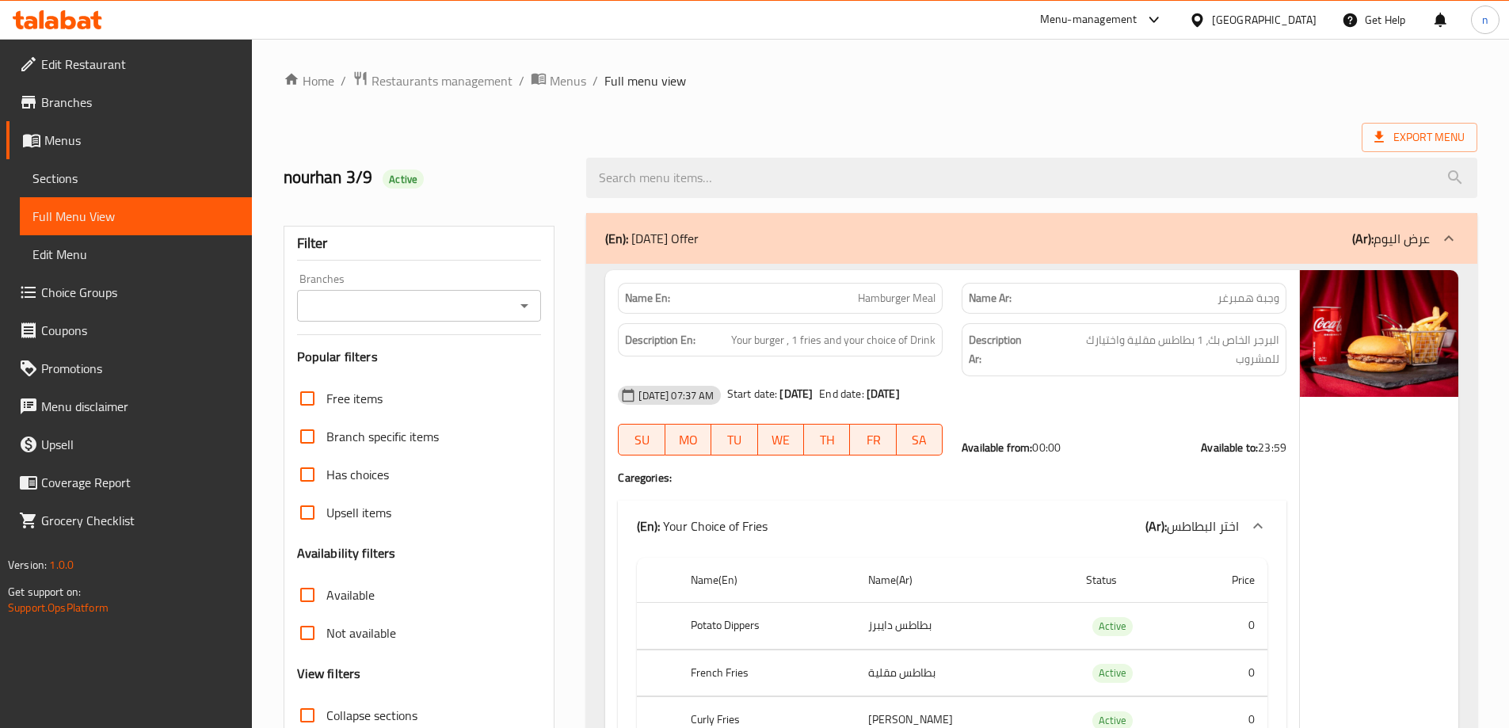
scroll to position [317, 0]
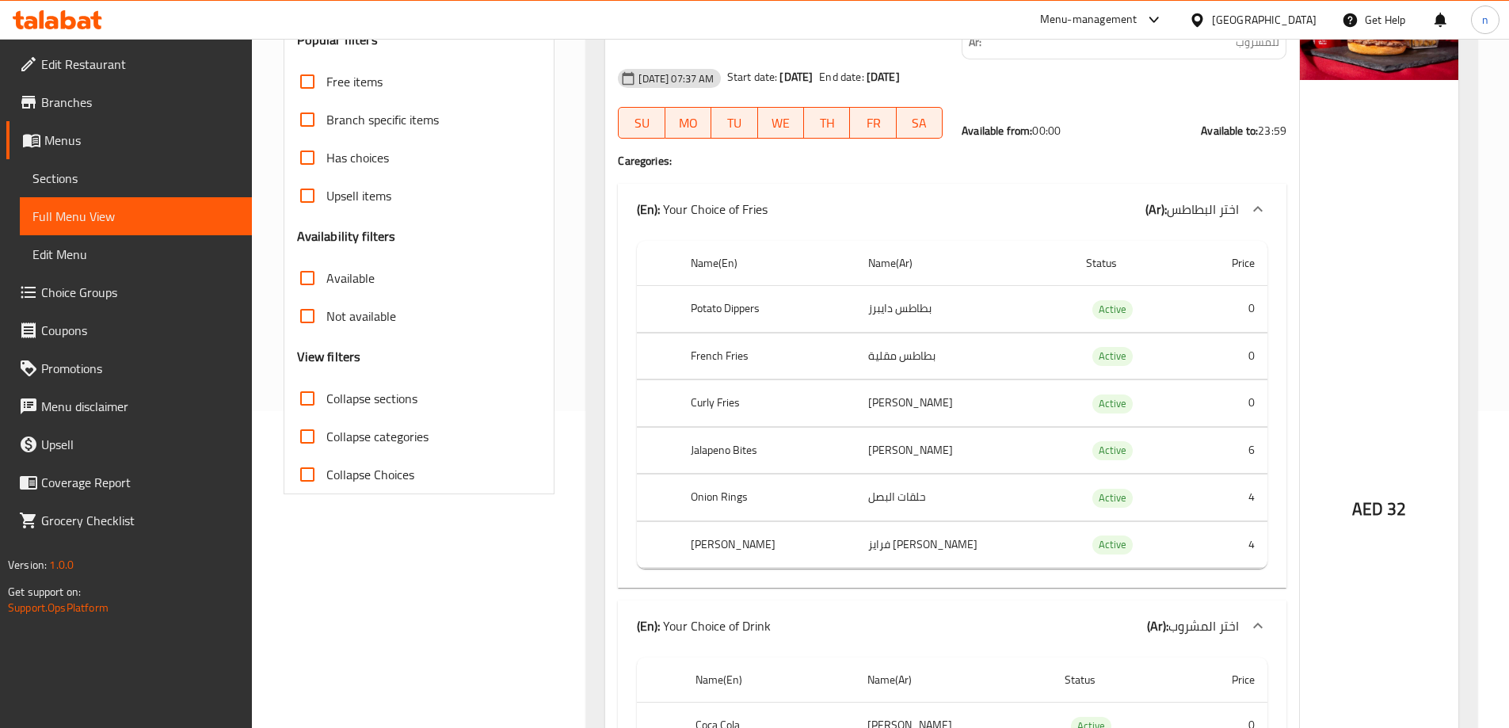
click at [151, 111] on span "Branches" at bounding box center [140, 102] width 198 height 19
